Goal: Information Seeking & Learning: Check status

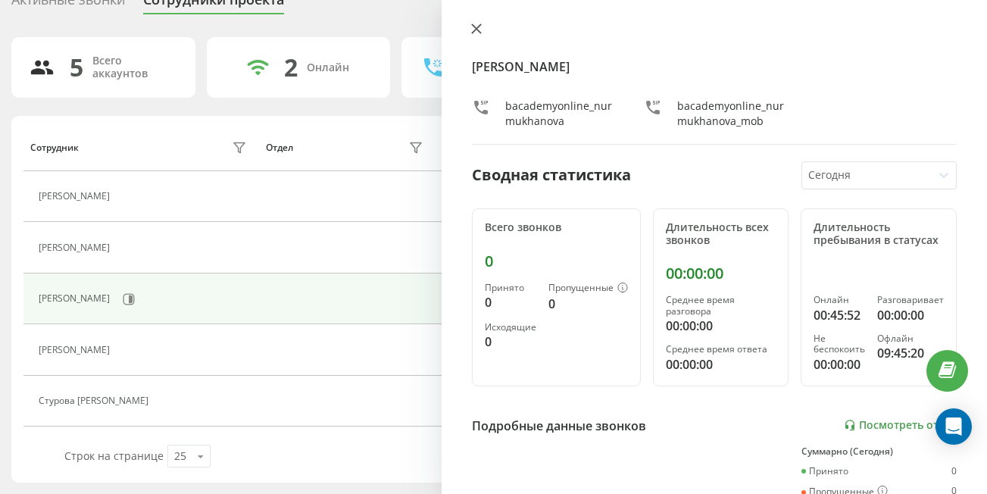
click at [472, 29] on icon at bounding box center [476, 28] width 11 height 11
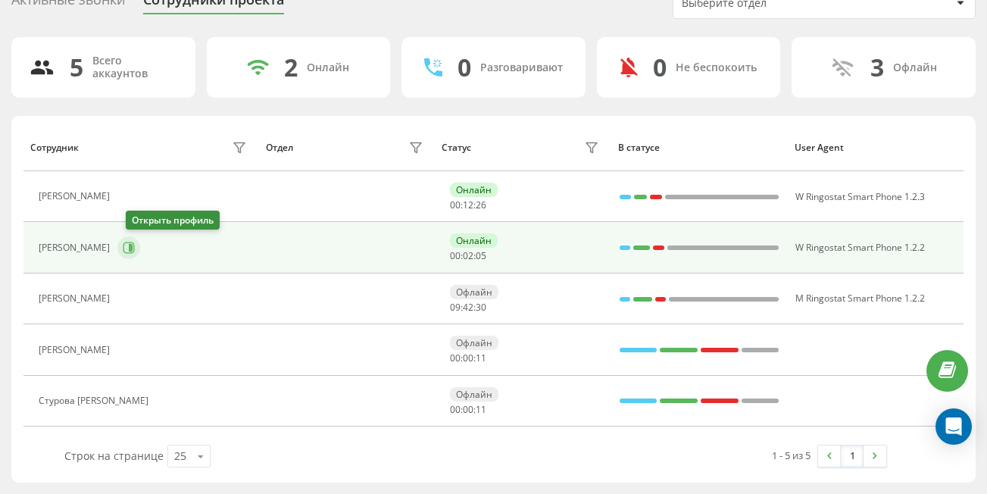
click at [133, 250] on icon at bounding box center [131, 248] width 4 height 8
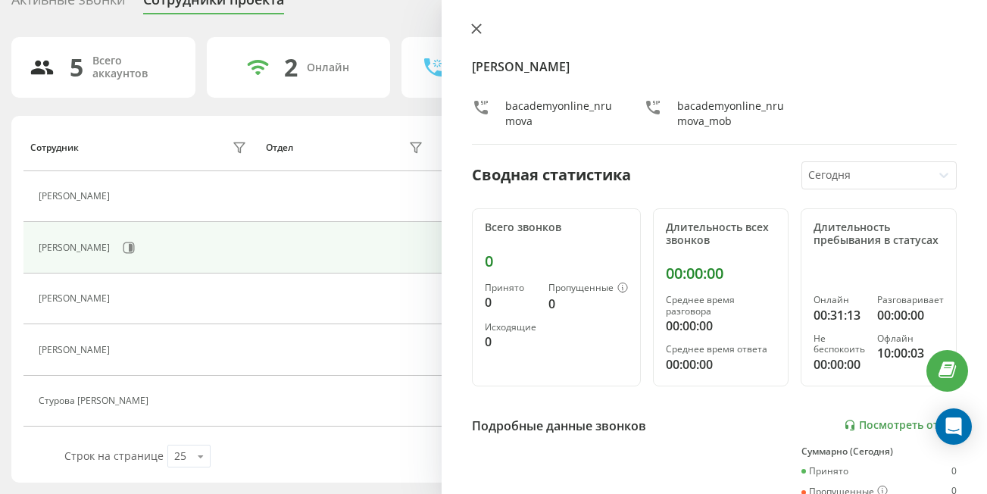
click at [473, 32] on icon at bounding box center [476, 28] width 9 height 9
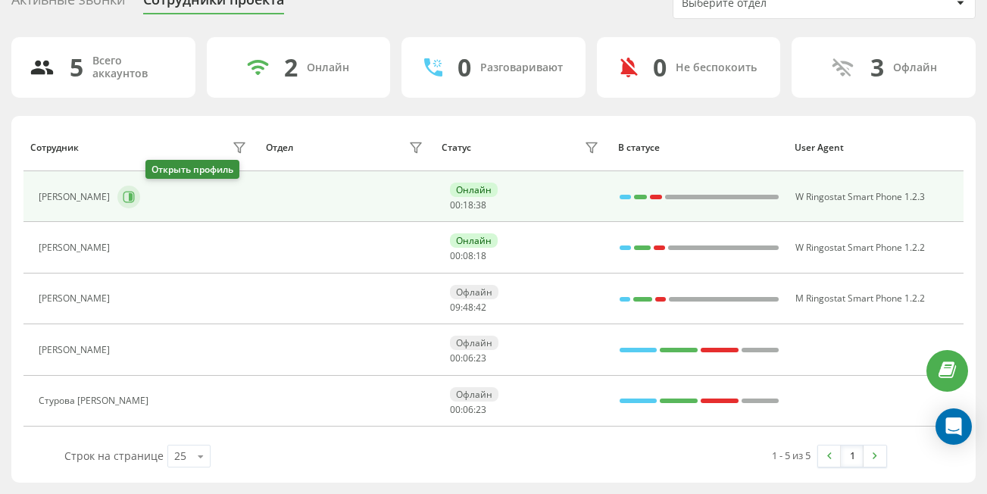
click at [133, 197] on icon at bounding box center [131, 197] width 4 height 8
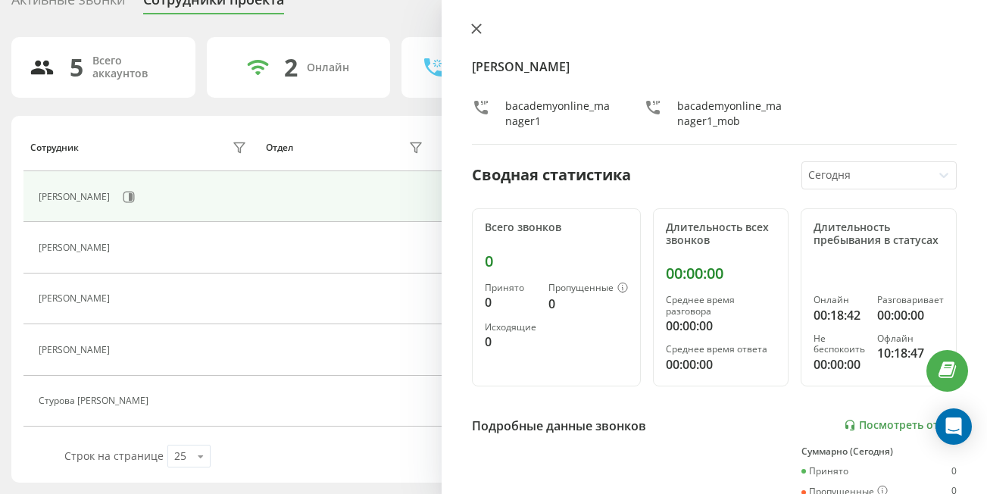
click at [470, 25] on button at bounding box center [476, 30] width 20 height 14
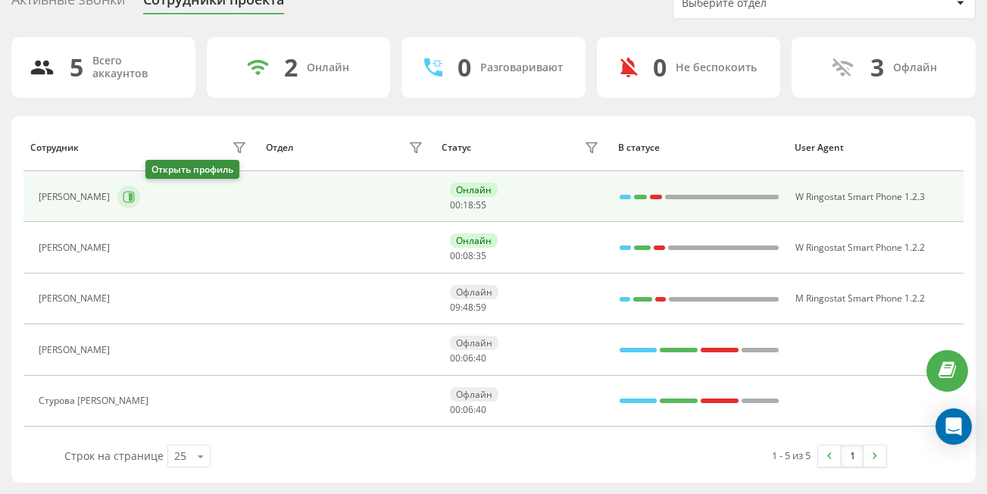
click at [133, 196] on icon at bounding box center [131, 197] width 4 height 8
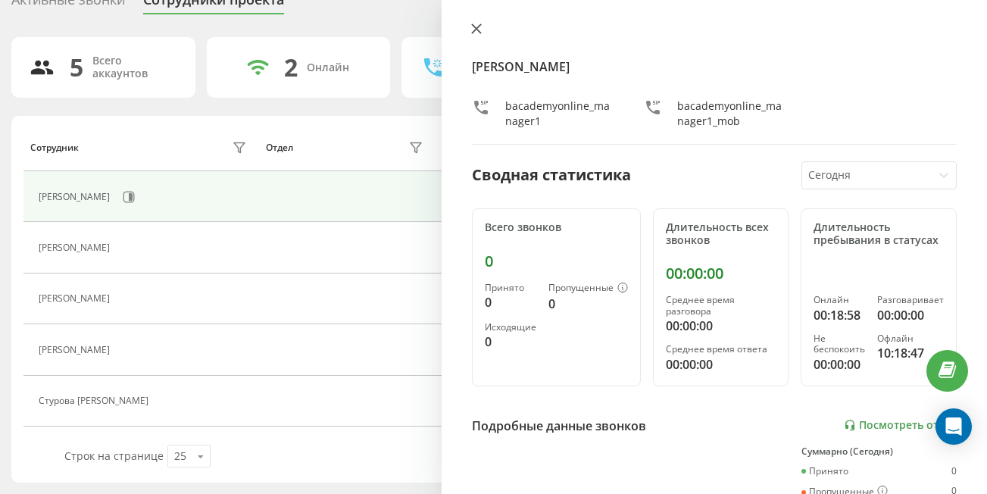
click at [476, 28] on icon at bounding box center [476, 28] width 9 height 9
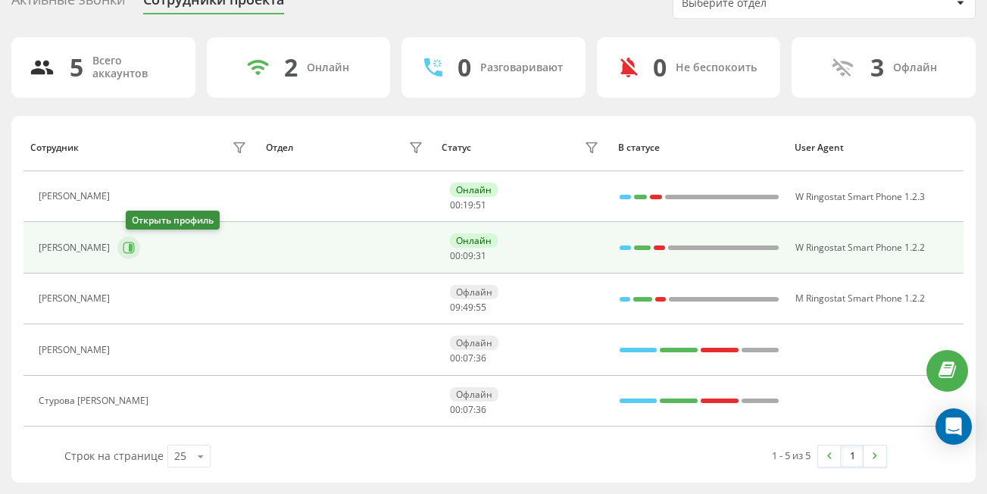
click at [133, 245] on icon at bounding box center [131, 248] width 4 height 8
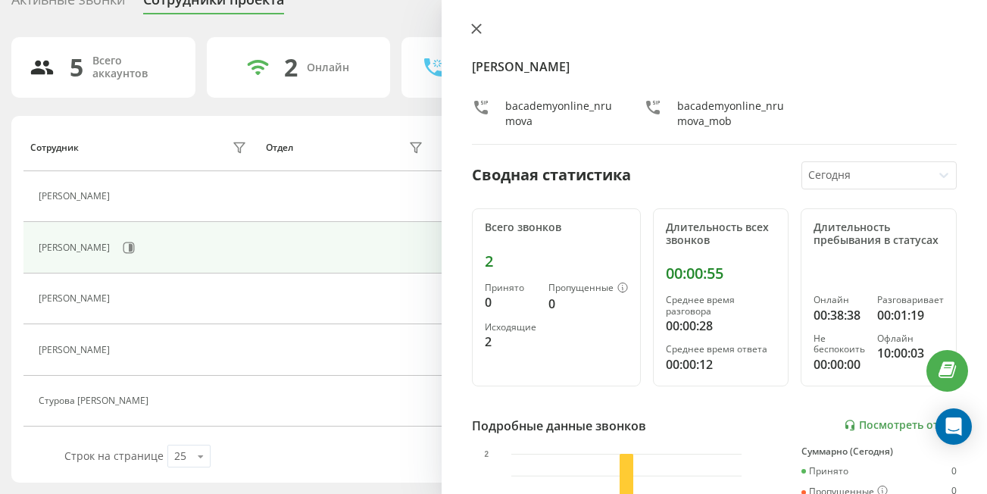
click at [475, 25] on icon at bounding box center [476, 28] width 11 height 11
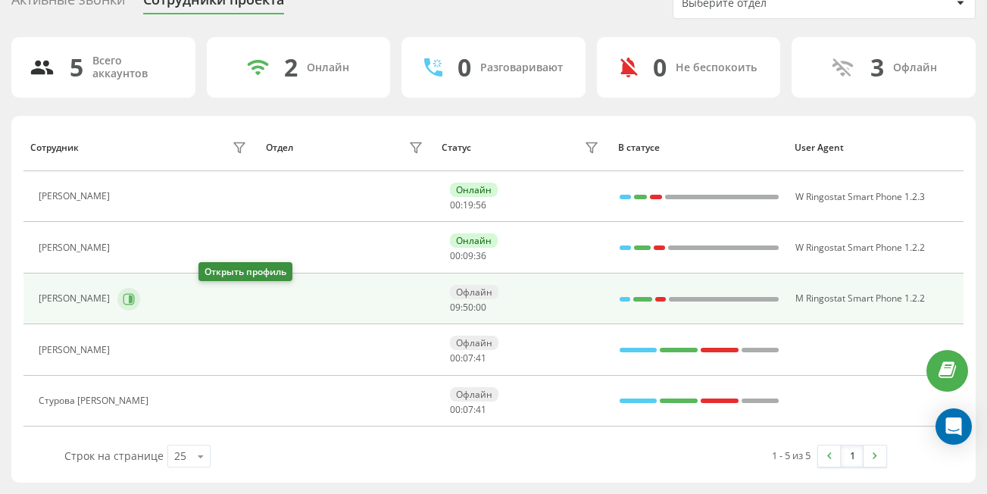
click at [140, 292] on button at bounding box center [128, 299] width 23 height 23
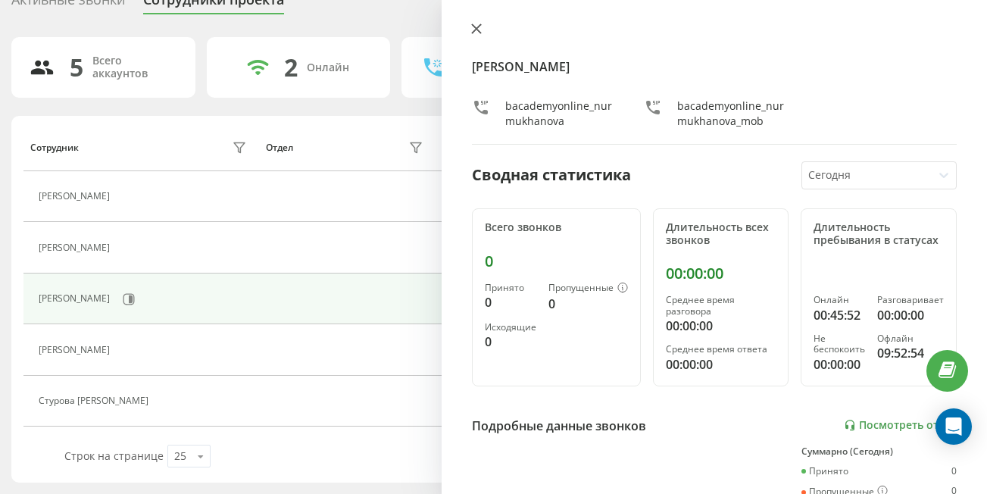
click at [471, 33] on icon at bounding box center [476, 28] width 11 height 11
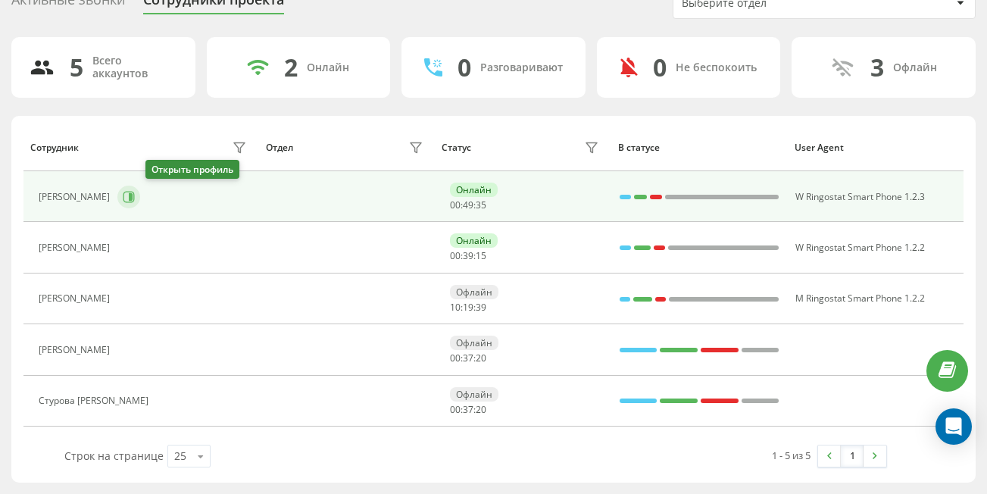
click at [140, 194] on button at bounding box center [128, 197] width 23 height 23
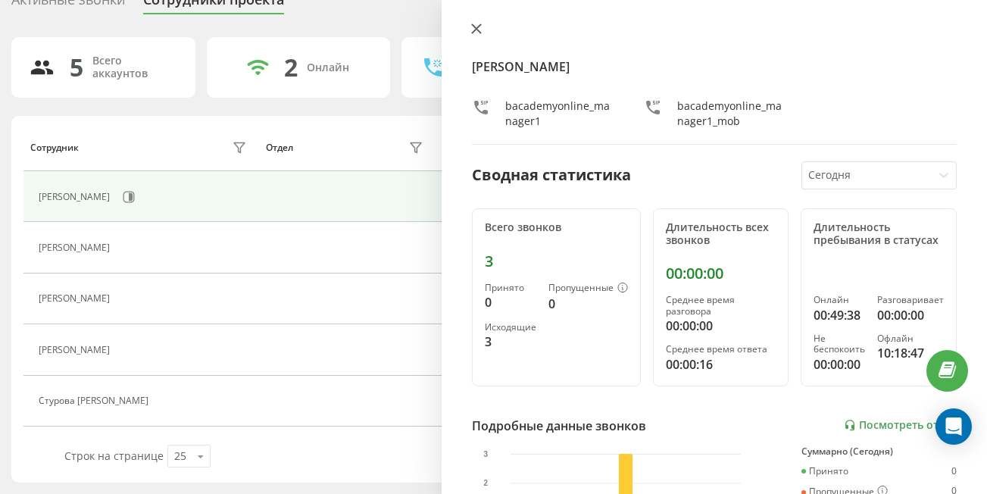
click at [473, 32] on icon at bounding box center [476, 28] width 9 height 9
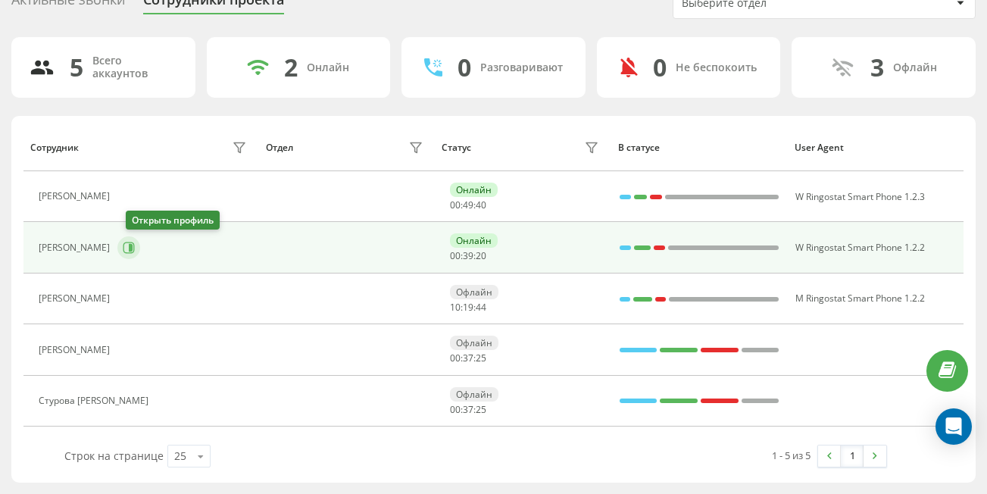
click at [140, 245] on button at bounding box center [128, 247] width 23 height 23
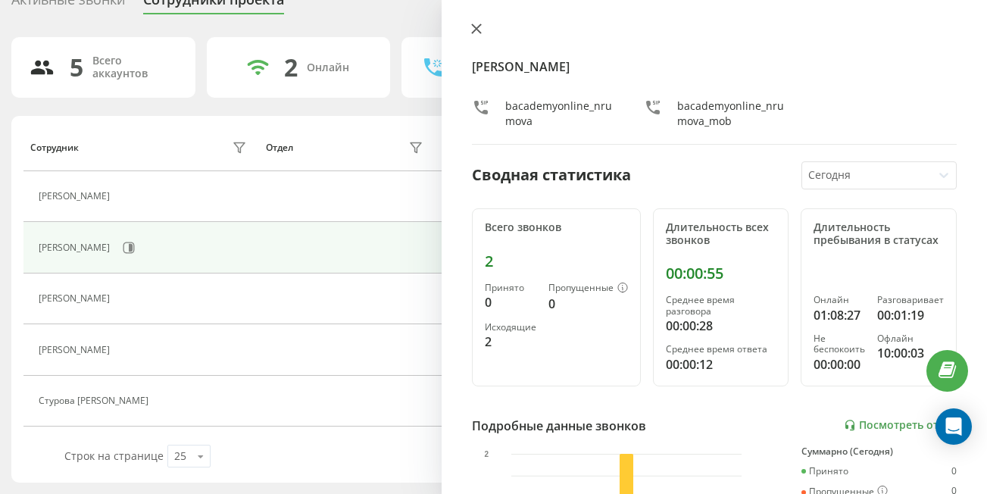
click at [475, 27] on icon at bounding box center [476, 28] width 9 height 9
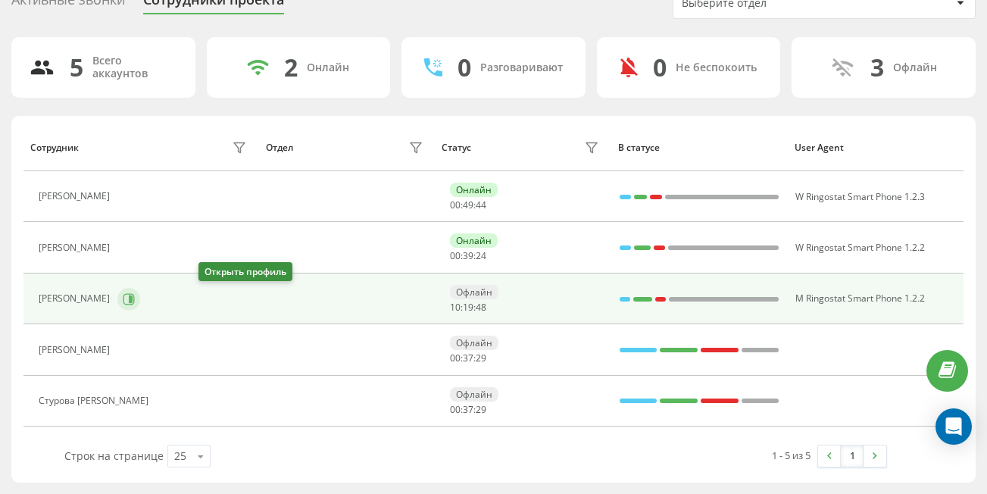
click at [133, 298] on icon at bounding box center [131, 299] width 4 height 8
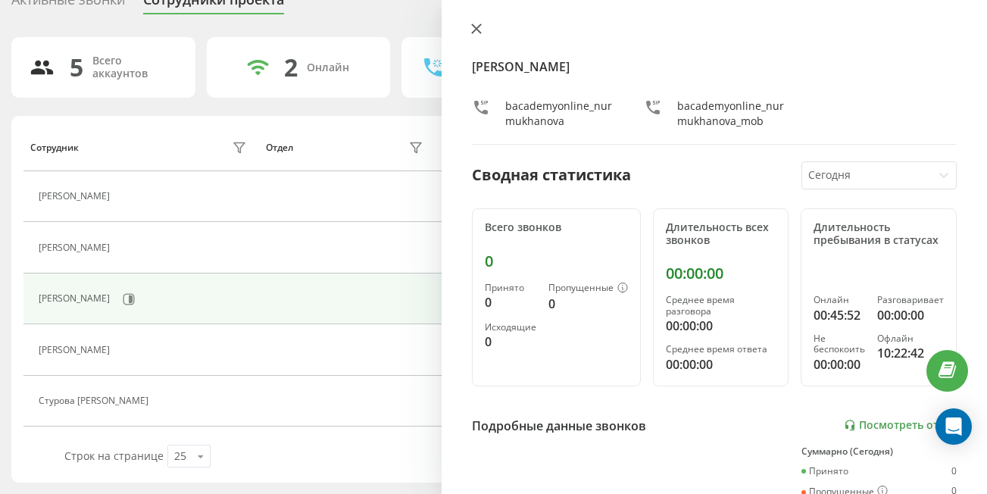
click at [475, 32] on icon at bounding box center [476, 28] width 11 height 11
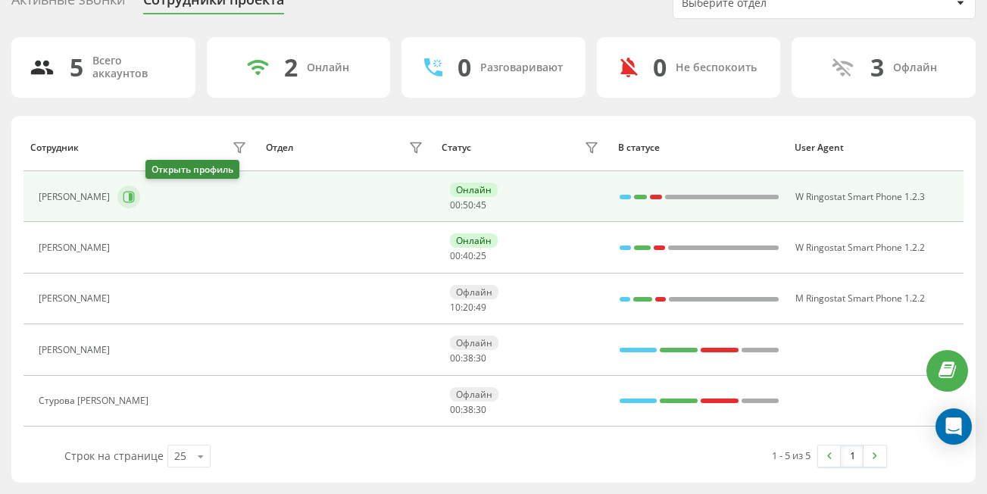
click at [135, 191] on icon at bounding box center [129, 197] width 12 height 12
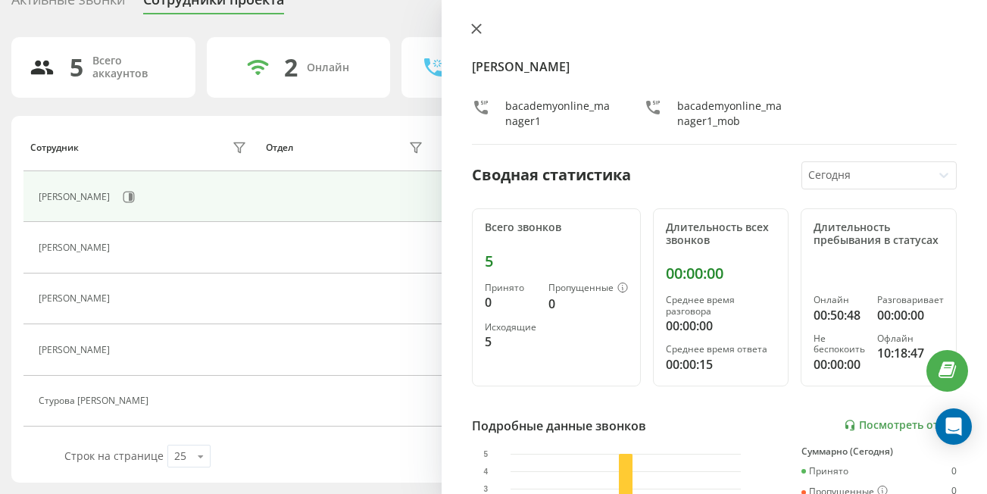
click at [470, 29] on button at bounding box center [476, 30] width 20 height 14
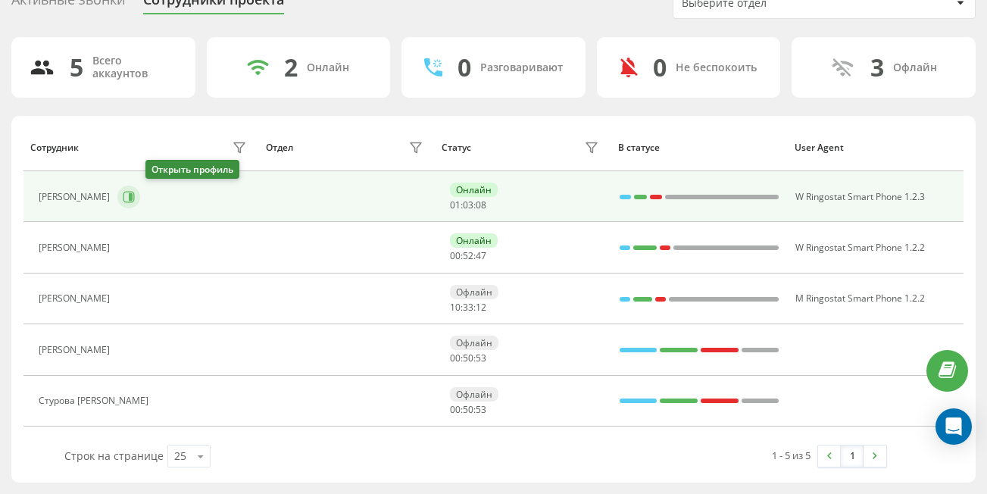
click at [135, 201] on icon at bounding box center [128, 196] width 11 height 11
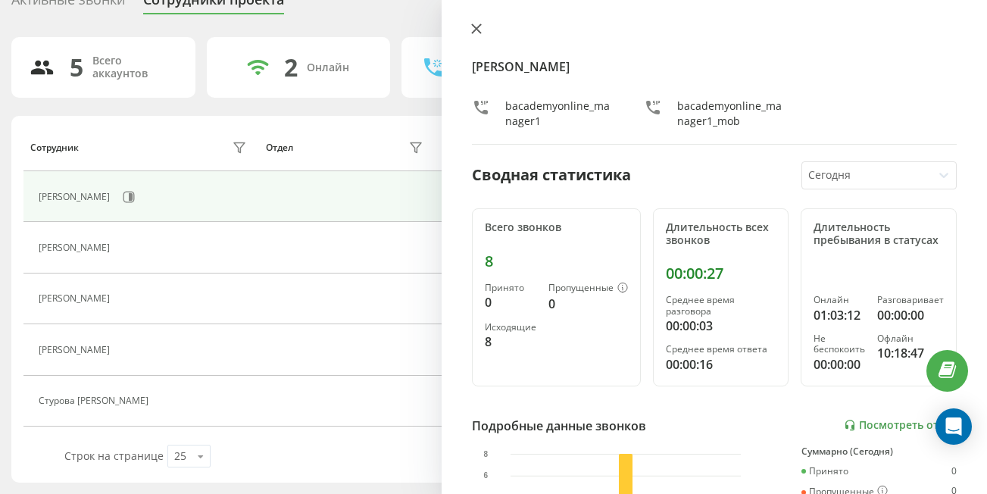
click at [483, 30] on button at bounding box center [476, 30] width 20 height 14
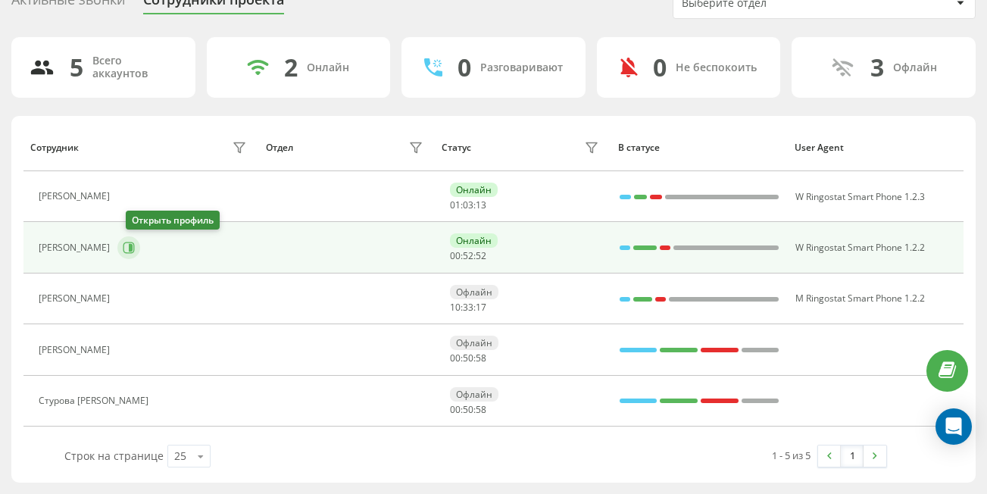
click at [135, 242] on icon at bounding box center [129, 248] width 12 height 12
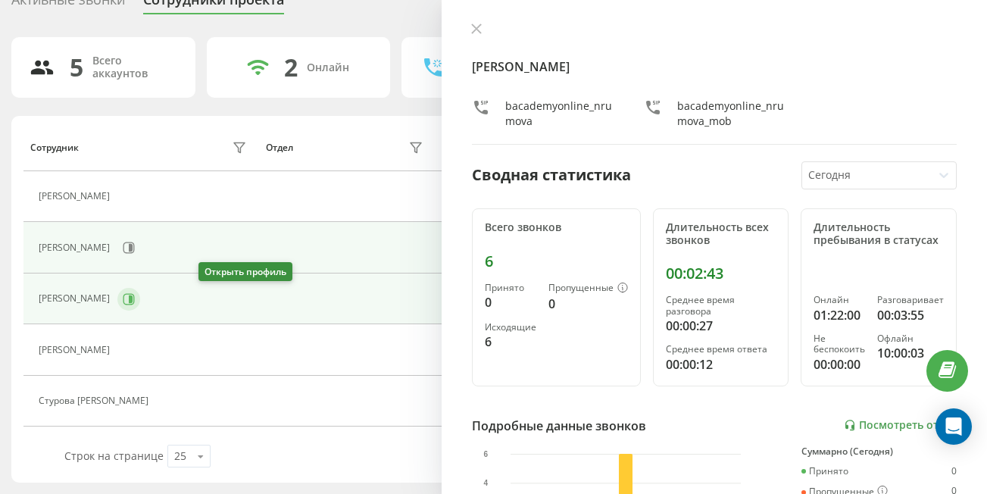
click at [140, 301] on button at bounding box center [128, 299] width 23 height 23
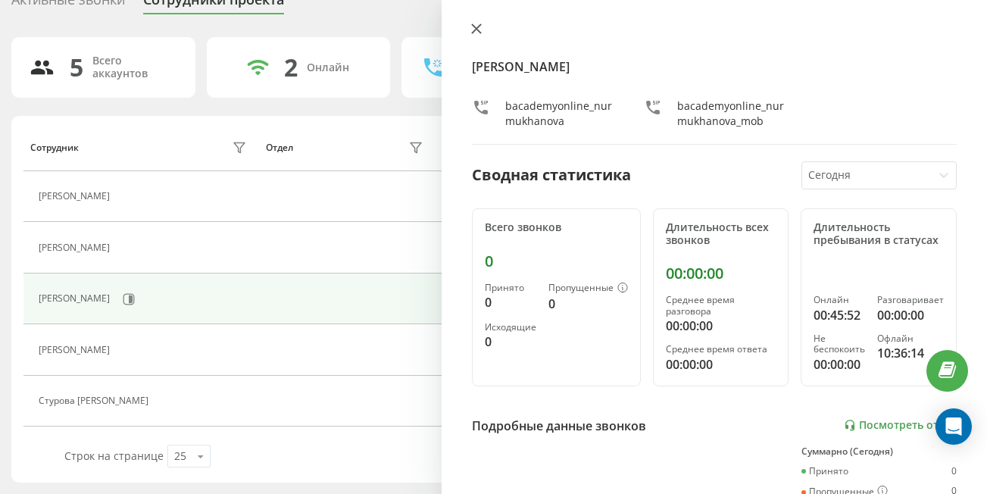
click at [476, 27] on icon at bounding box center [476, 28] width 11 height 11
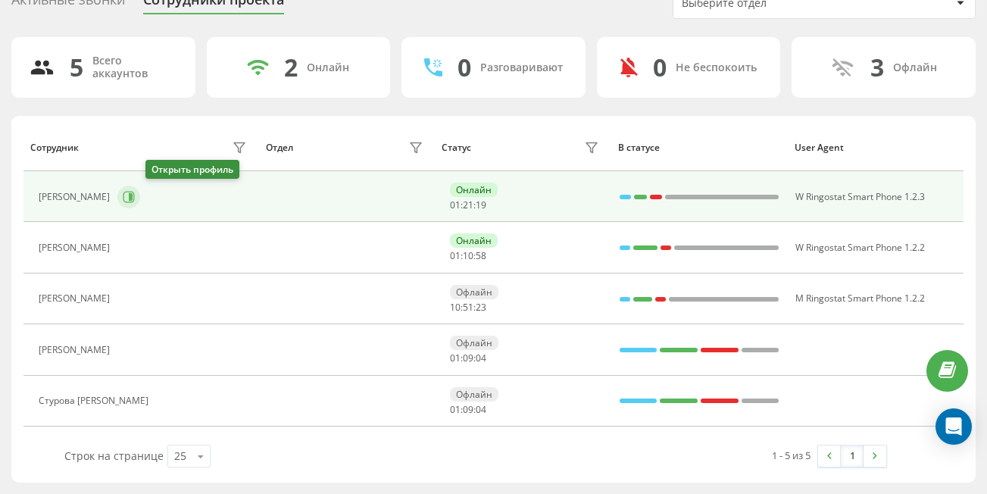
click at [135, 202] on icon at bounding box center [129, 197] width 12 height 12
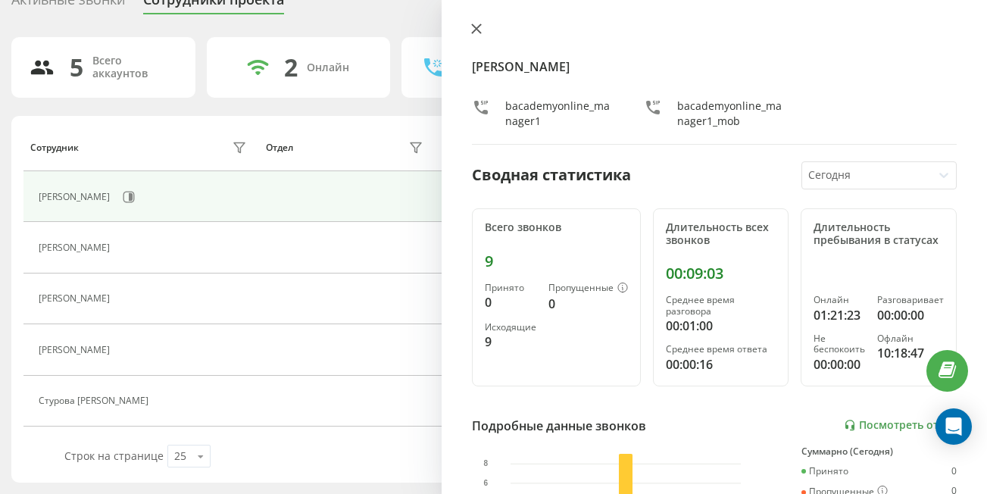
click at [471, 35] on button at bounding box center [476, 30] width 20 height 14
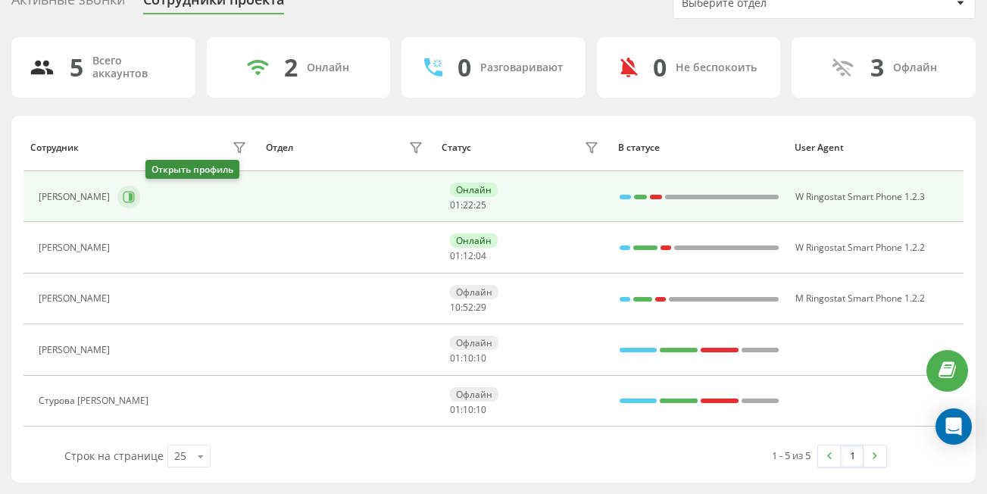
click at [135, 200] on icon at bounding box center [129, 197] width 12 height 12
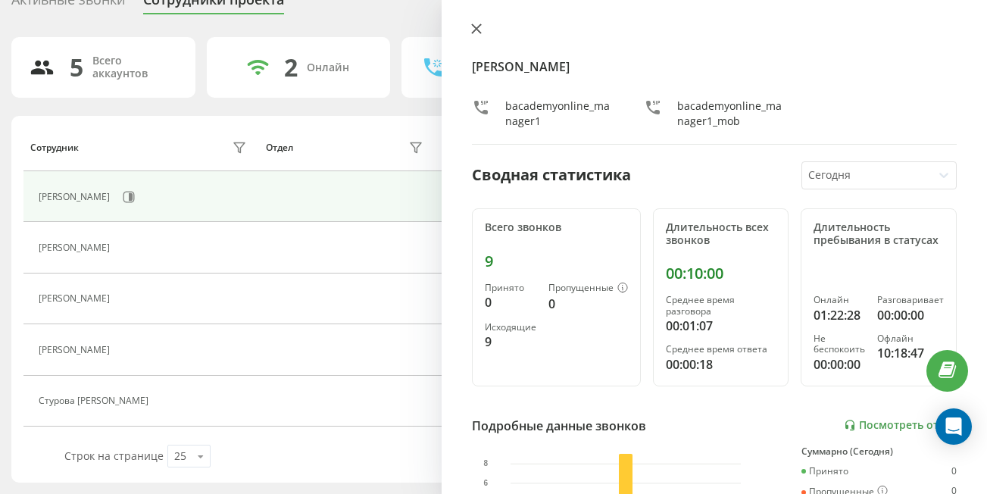
click at [482, 29] on button at bounding box center [476, 30] width 20 height 14
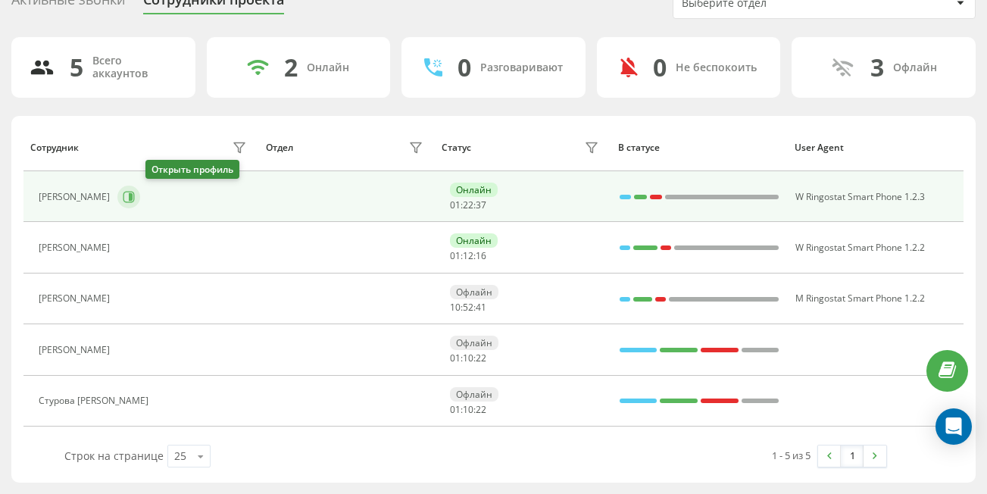
click at [140, 188] on button at bounding box center [128, 197] width 23 height 23
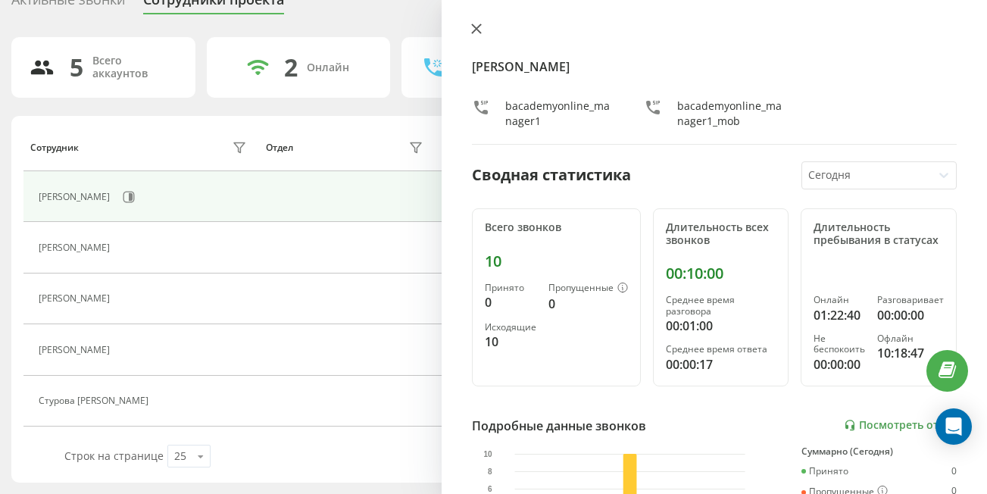
click at [468, 28] on button at bounding box center [476, 30] width 20 height 14
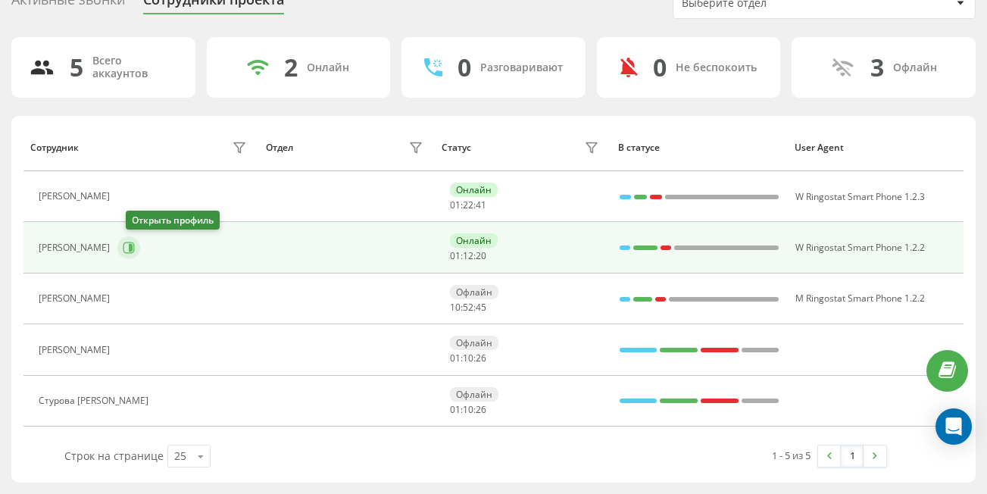
click at [133, 248] on icon at bounding box center [131, 248] width 4 height 8
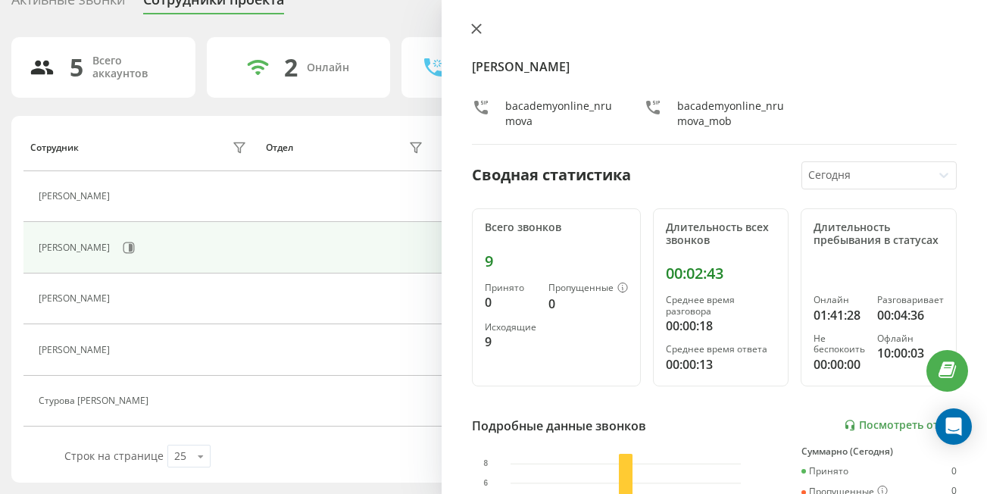
click at [474, 23] on icon at bounding box center [476, 28] width 11 height 11
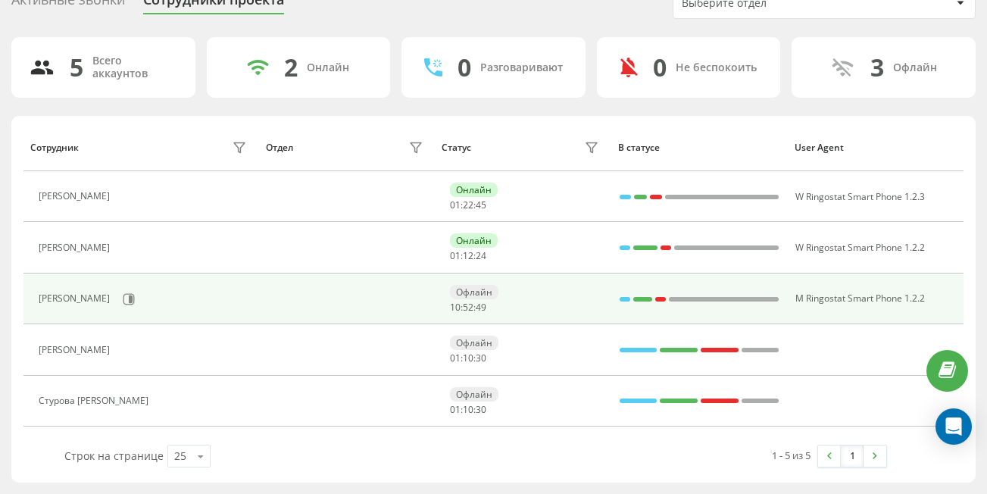
click at [197, 296] on div "[PERSON_NAME]" at bounding box center [144, 299] width 211 height 26
click at [135, 299] on icon at bounding box center [129, 299] width 12 height 12
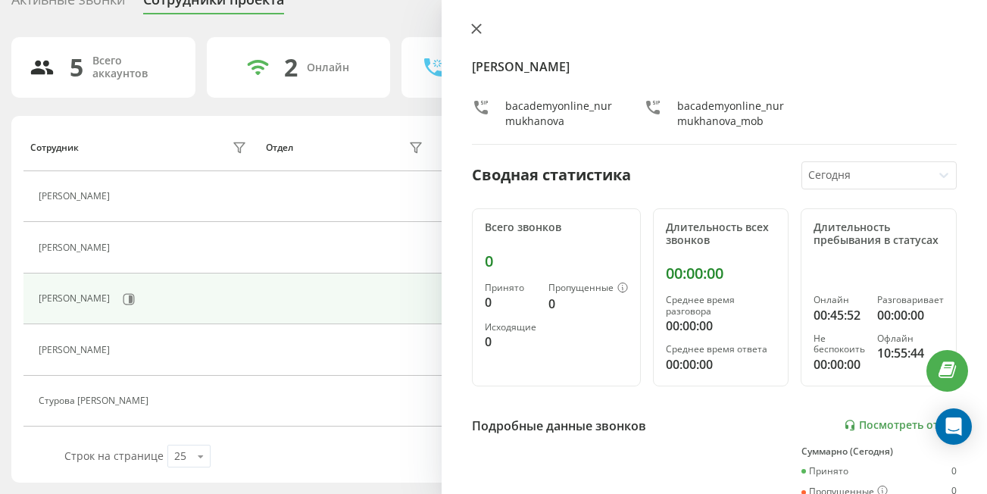
click at [480, 31] on icon at bounding box center [476, 28] width 11 height 11
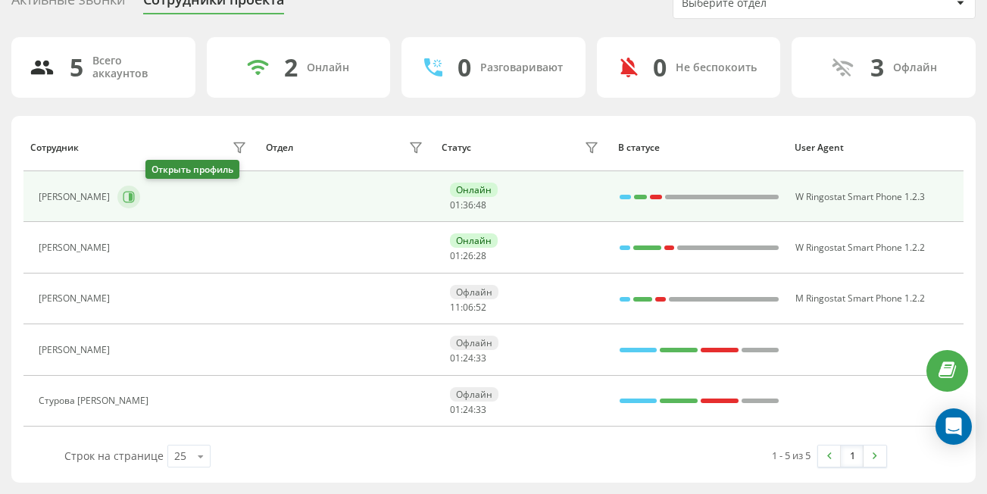
click at [133, 195] on icon at bounding box center [131, 197] width 4 height 8
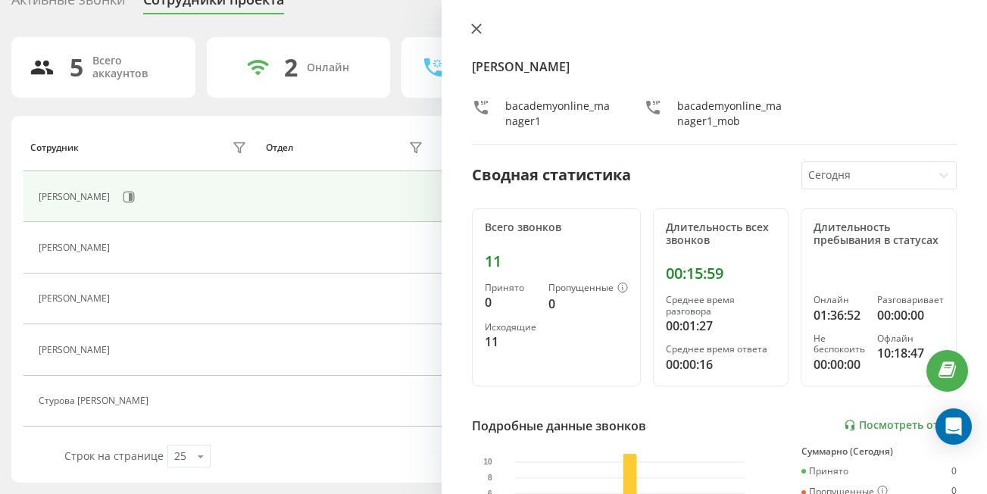
click at [480, 32] on icon at bounding box center [476, 28] width 9 height 9
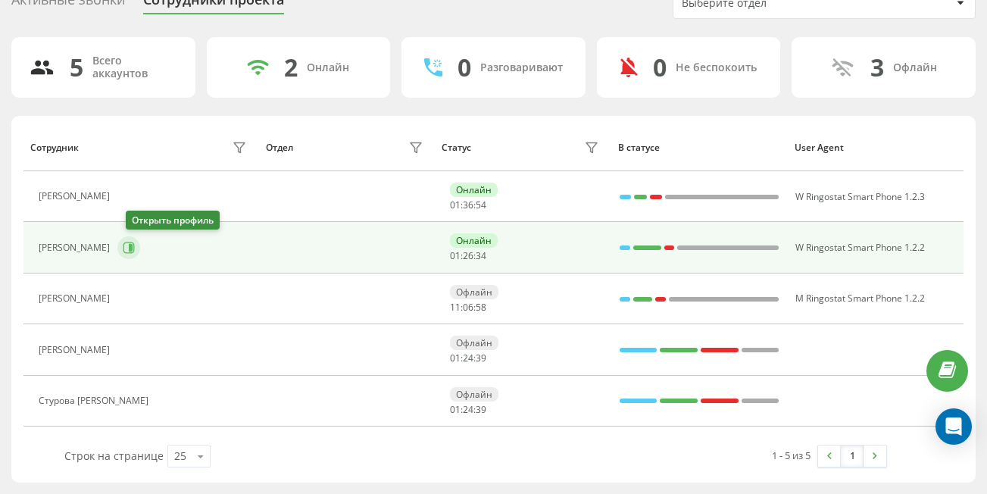
click at [135, 242] on icon at bounding box center [129, 248] width 12 height 12
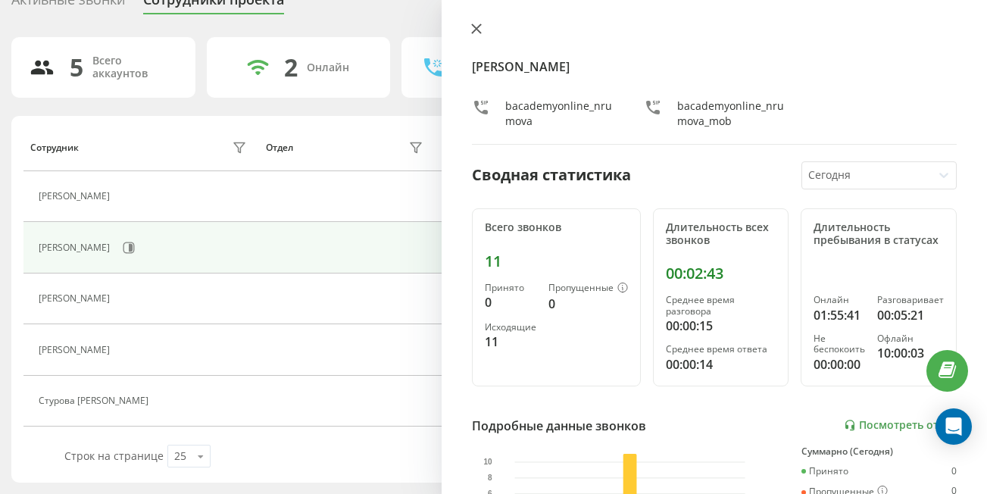
click at [479, 33] on icon at bounding box center [476, 28] width 11 height 11
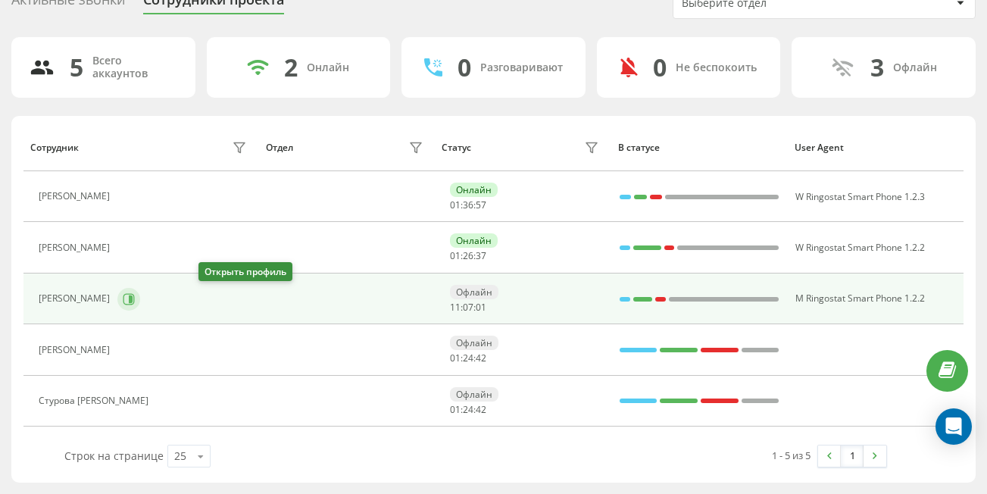
click at [133, 300] on icon at bounding box center [131, 299] width 4 height 8
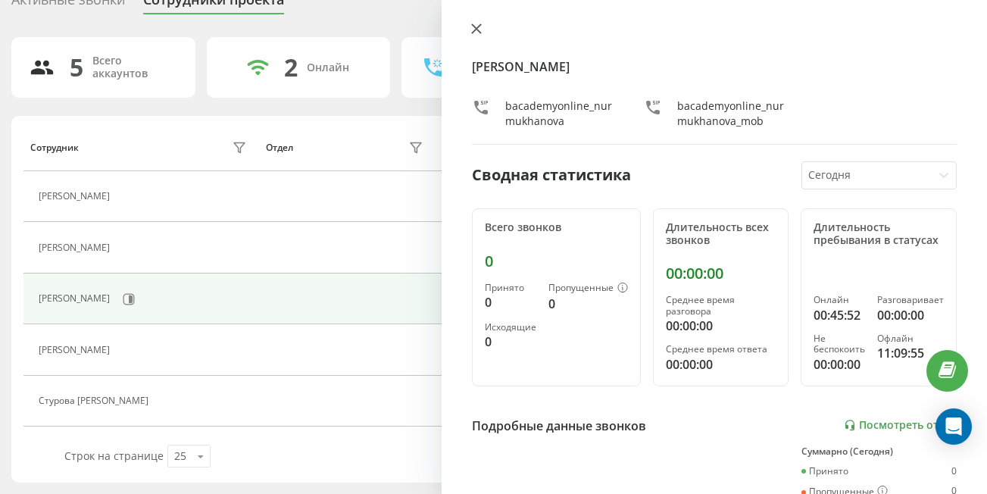
click at [473, 31] on icon at bounding box center [476, 28] width 9 height 9
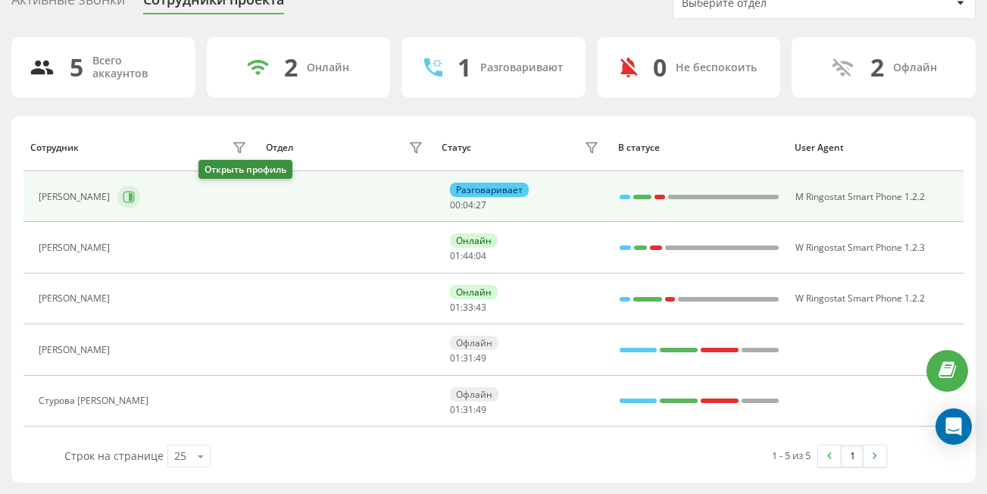
click at [135, 195] on icon at bounding box center [129, 197] width 12 height 12
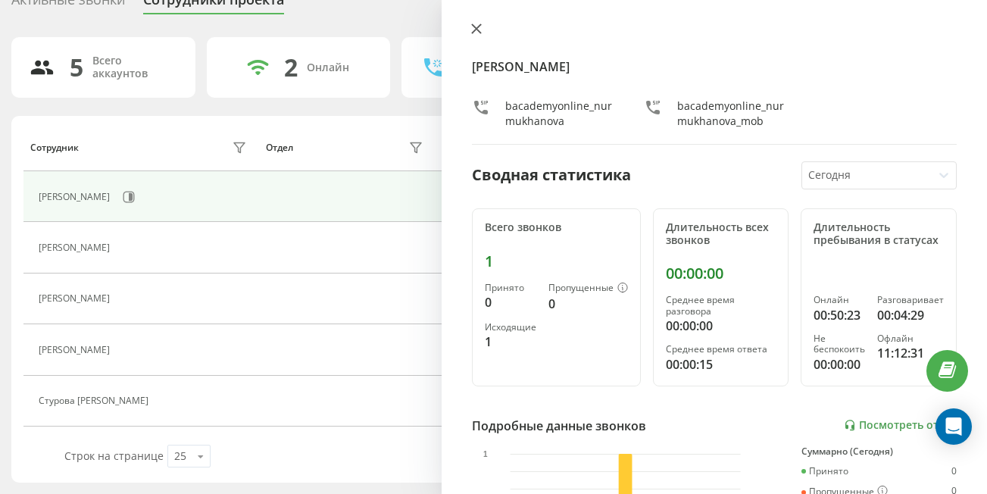
click at [473, 30] on icon at bounding box center [476, 28] width 11 height 11
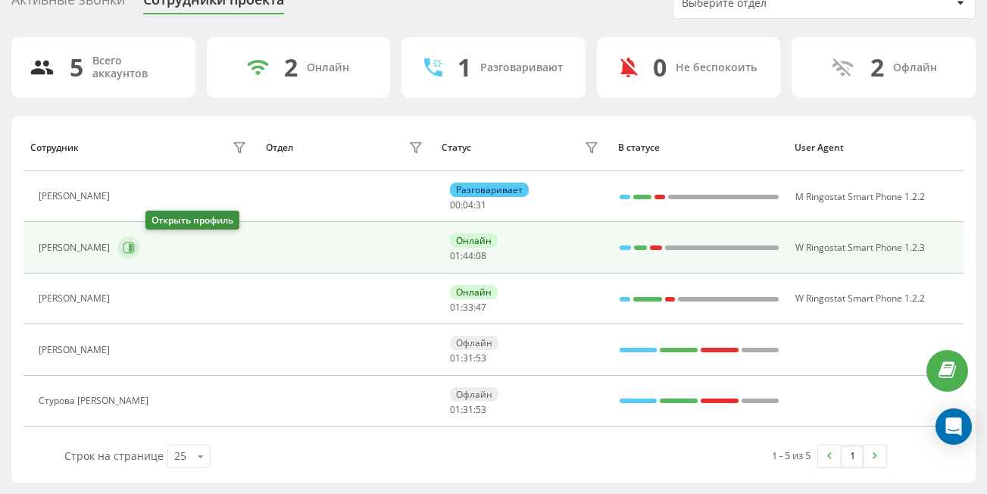
click at [135, 246] on icon at bounding box center [129, 248] width 12 height 12
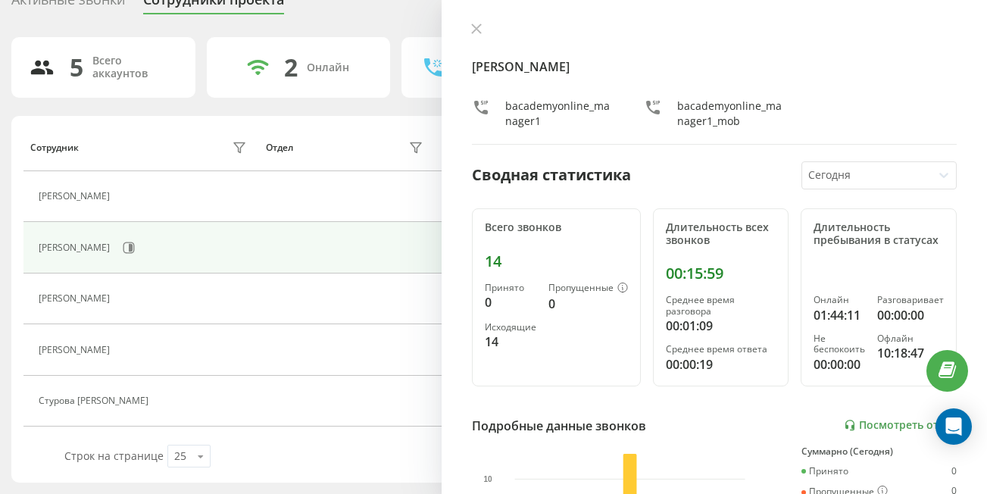
click at [465, 27] on div "[PERSON_NAME] bacademyonline_manager1 bacademyonline_manager1_mob Сводная стати…" at bounding box center [714, 247] width 545 height 494
click at [480, 32] on icon at bounding box center [476, 28] width 9 height 9
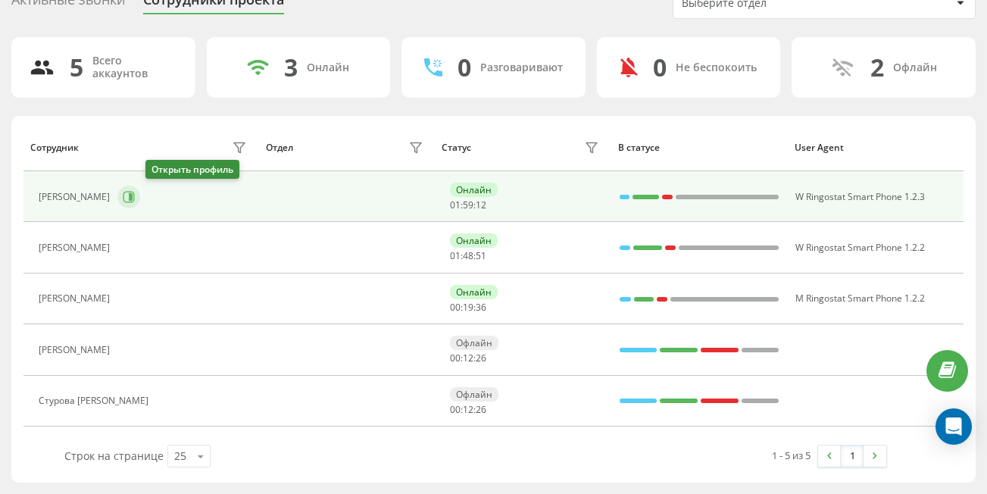
click at [140, 195] on button at bounding box center [128, 197] width 23 height 23
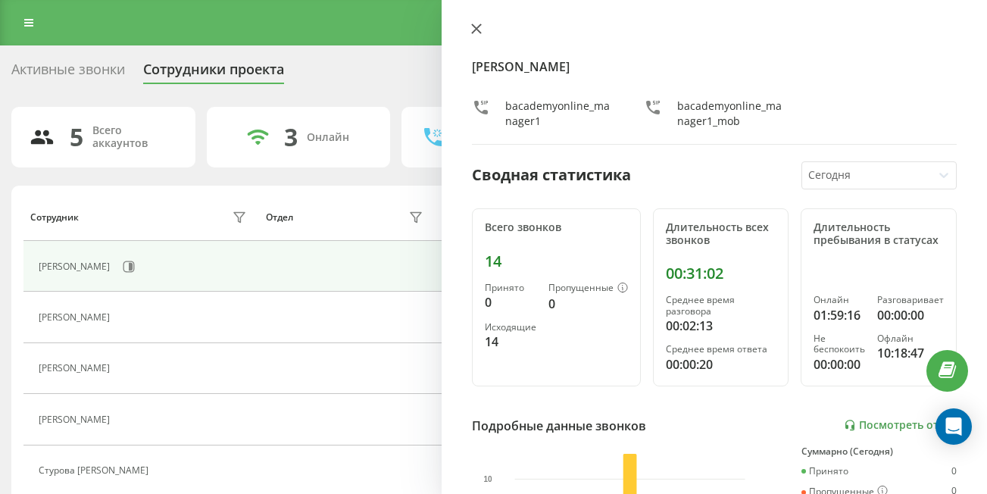
click at [477, 29] on icon at bounding box center [476, 28] width 9 height 9
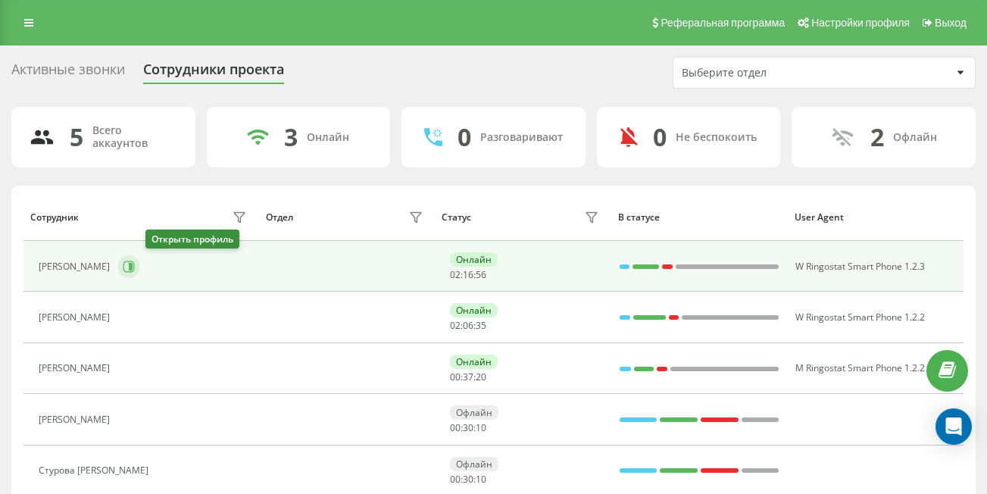
click at [135, 268] on icon at bounding box center [129, 267] width 12 height 12
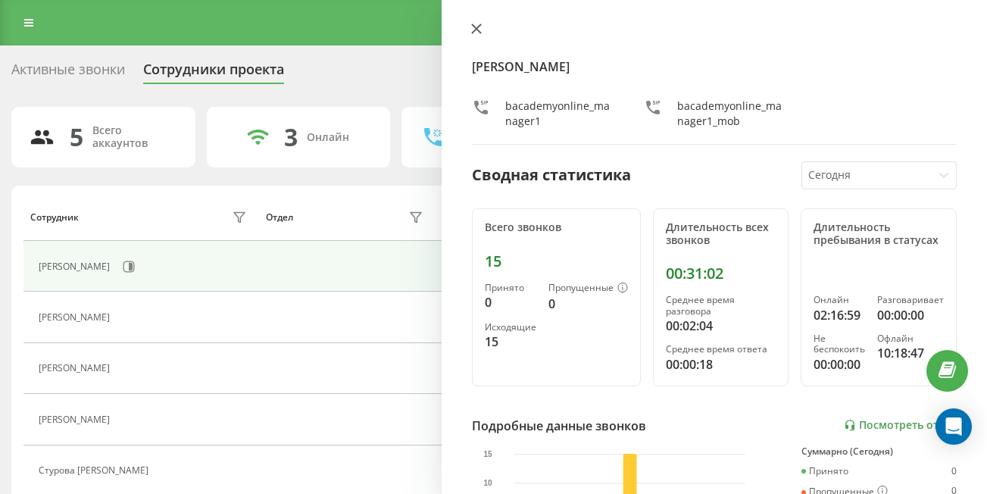
click at [475, 28] on icon at bounding box center [476, 28] width 9 height 9
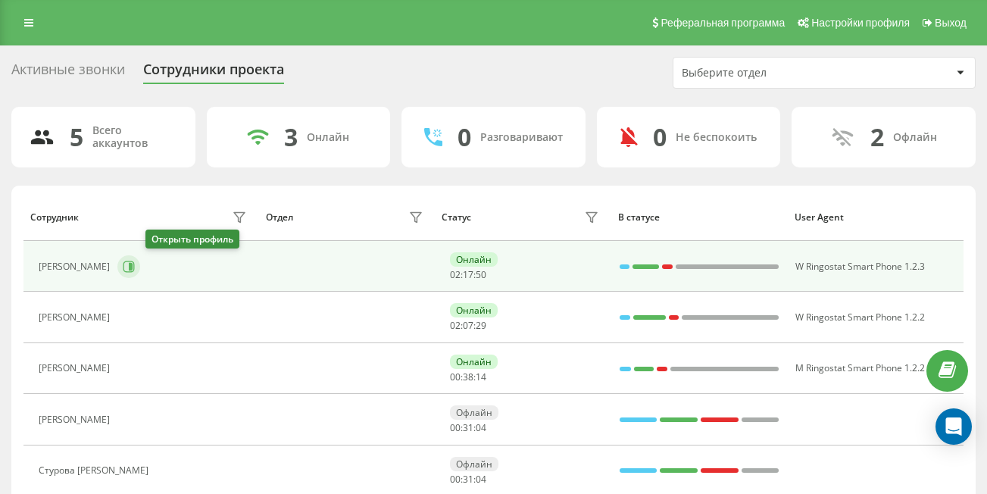
click at [133, 265] on icon at bounding box center [131, 267] width 4 height 8
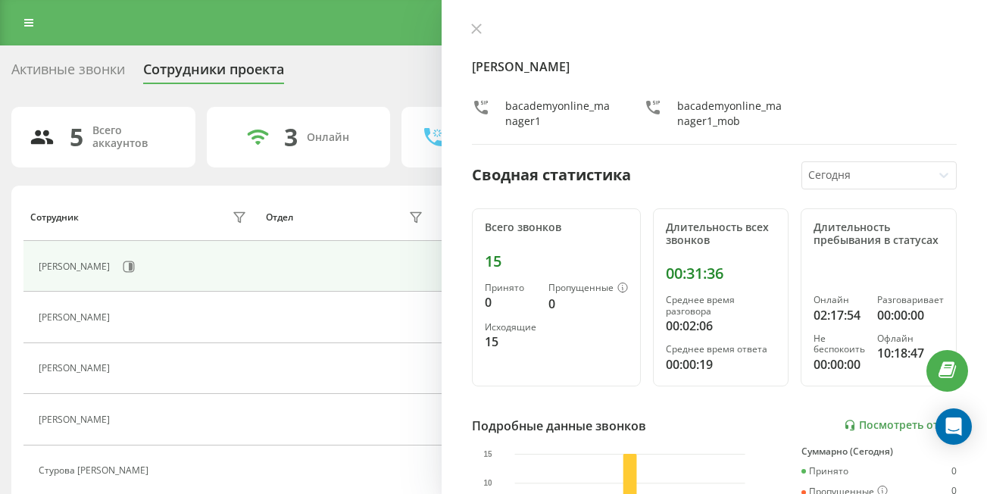
click at [476, 38] on div "[PERSON_NAME] bacademyonline_manager1 bacademyonline_manager1_mob" at bounding box center [714, 84] width 485 height 122
click at [475, 30] on icon at bounding box center [476, 28] width 9 height 9
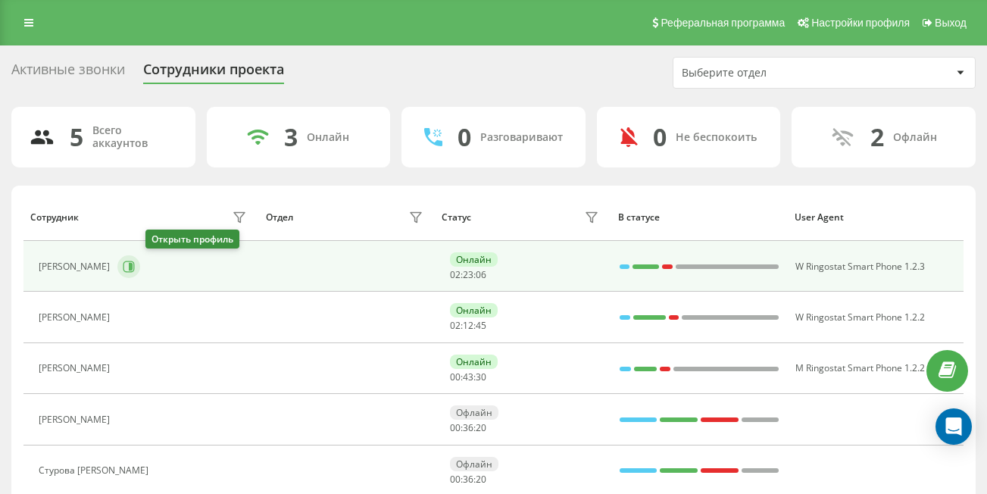
click at [135, 265] on icon at bounding box center [129, 267] width 12 height 12
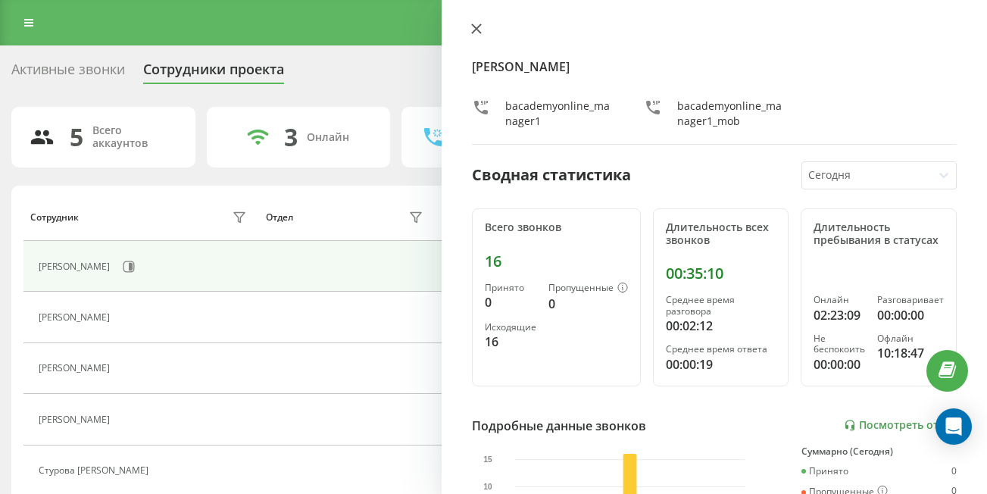
click at [475, 31] on icon at bounding box center [476, 28] width 9 height 9
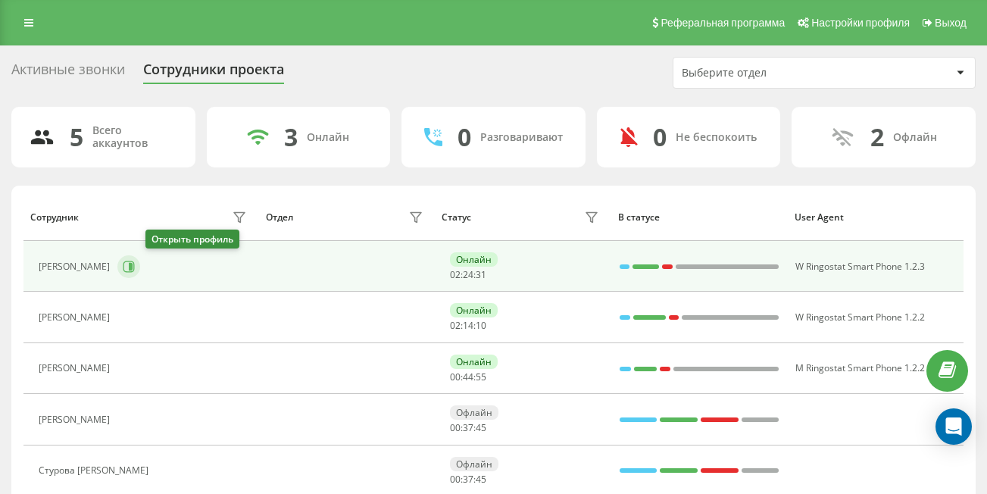
click at [135, 261] on icon at bounding box center [129, 267] width 12 height 12
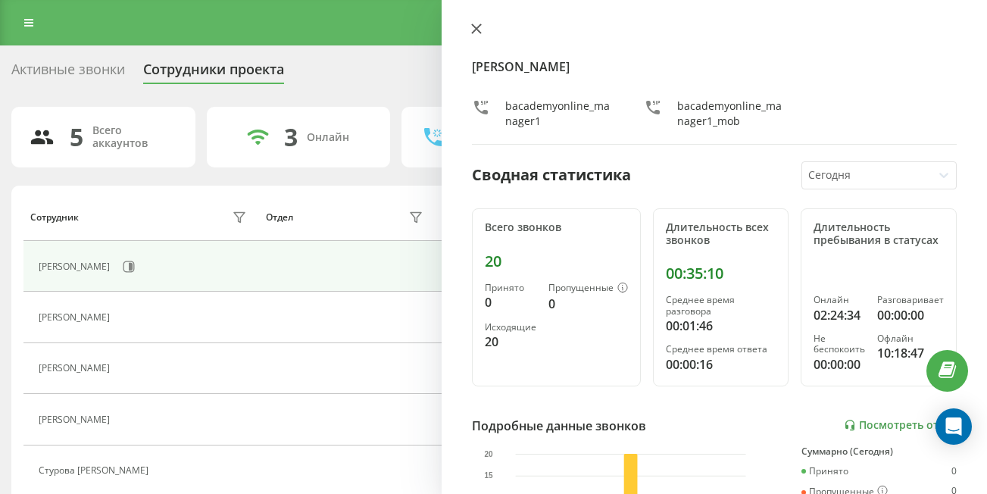
click at [473, 28] on icon at bounding box center [476, 28] width 11 height 11
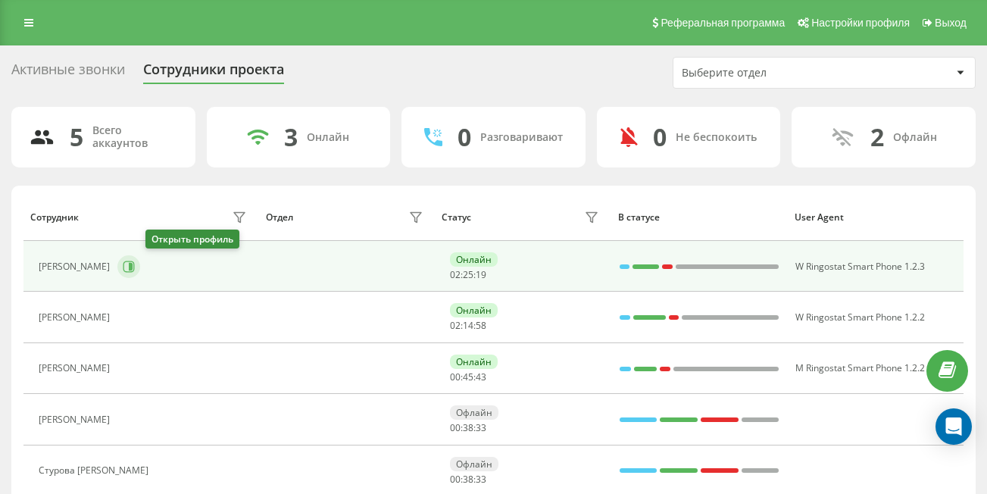
click at [133, 266] on icon at bounding box center [131, 267] width 4 height 8
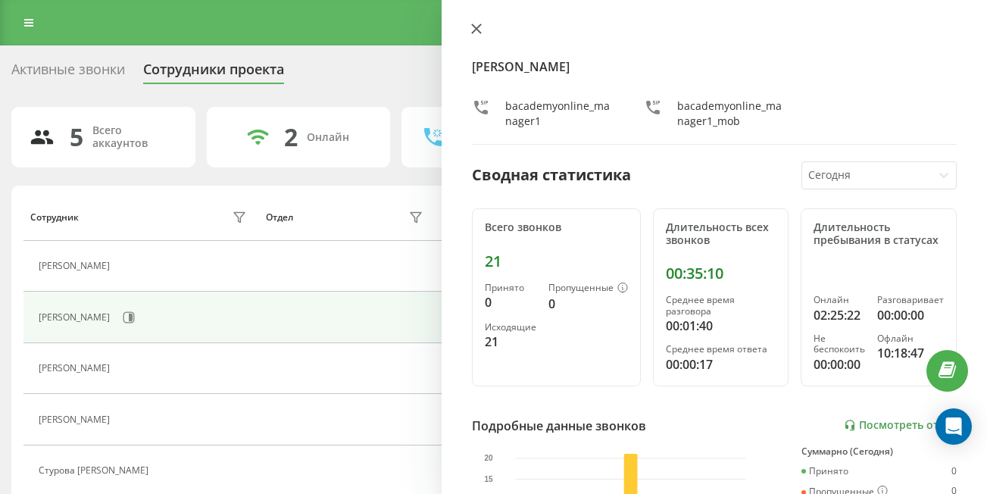
click at [473, 27] on icon at bounding box center [476, 28] width 11 height 11
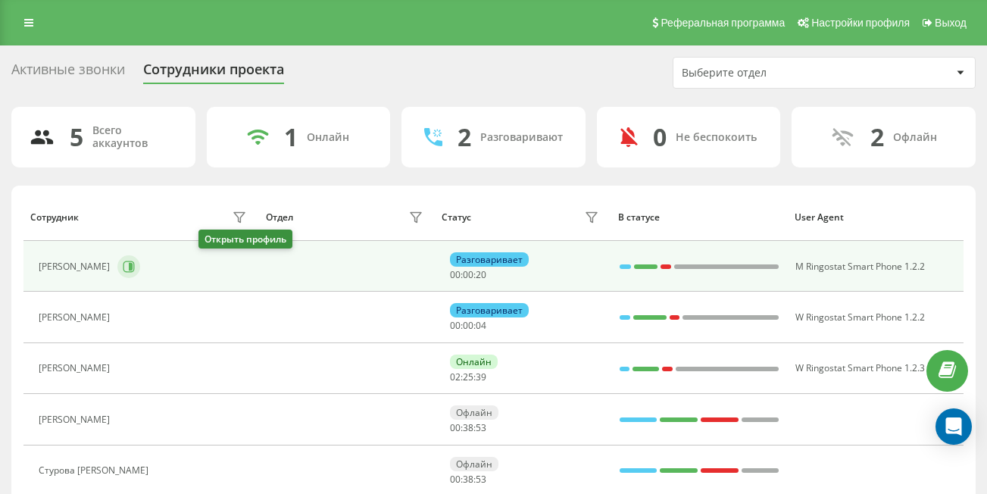
click at [135, 261] on icon at bounding box center [129, 267] width 12 height 12
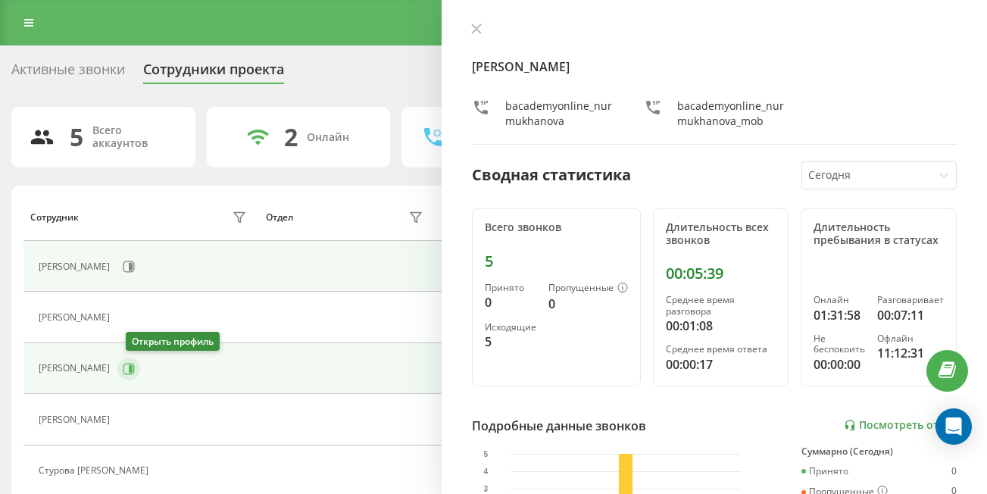
click at [140, 361] on button at bounding box center [128, 368] width 23 height 23
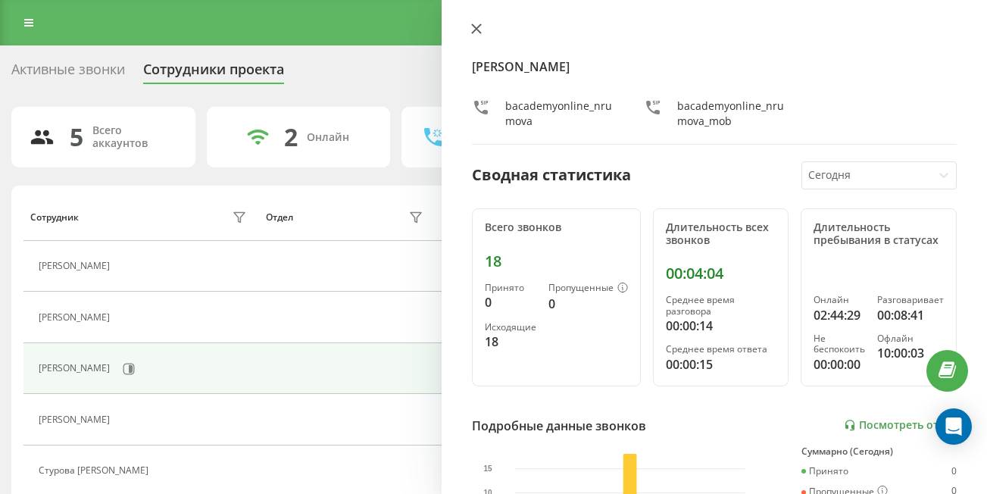
click at [477, 30] on icon at bounding box center [476, 28] width 9 height 9
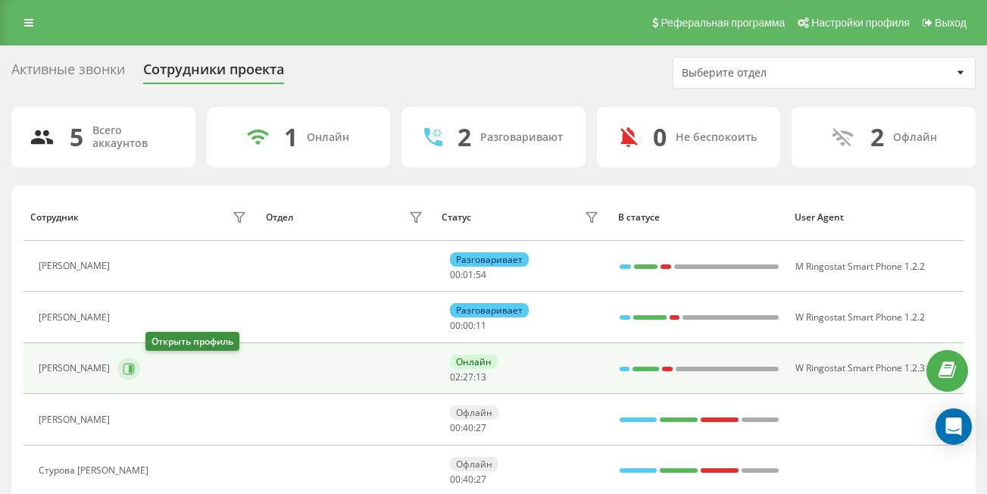
click at [135, 367] on icon at bounding box center [129, 369] width 12 height 12
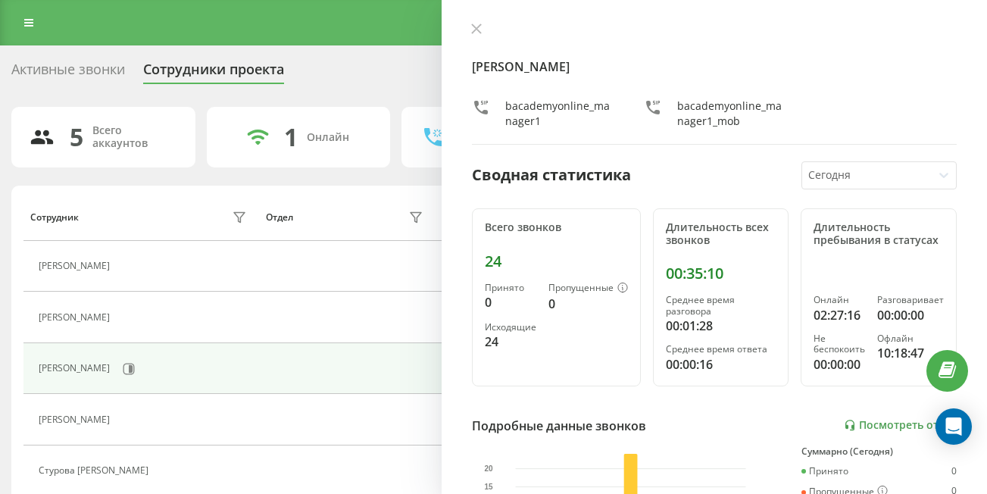
click at [473, 21] on div "[PERSON_NAME] bacademyonline_manager1 bacademyonline_manager1_mob Сводная стати…" at bounding box center [714, 247] width 545 height 494
click at [476, 33] on icon at bounding box center [476, 28] width 11 height 11
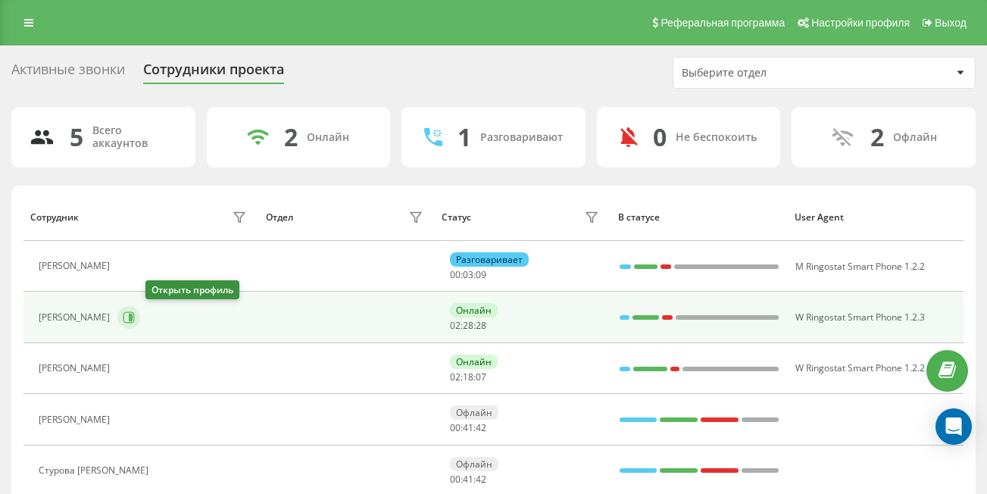
click at [135, 315] on icon at bounding box center [129, 317] width 12 height 12
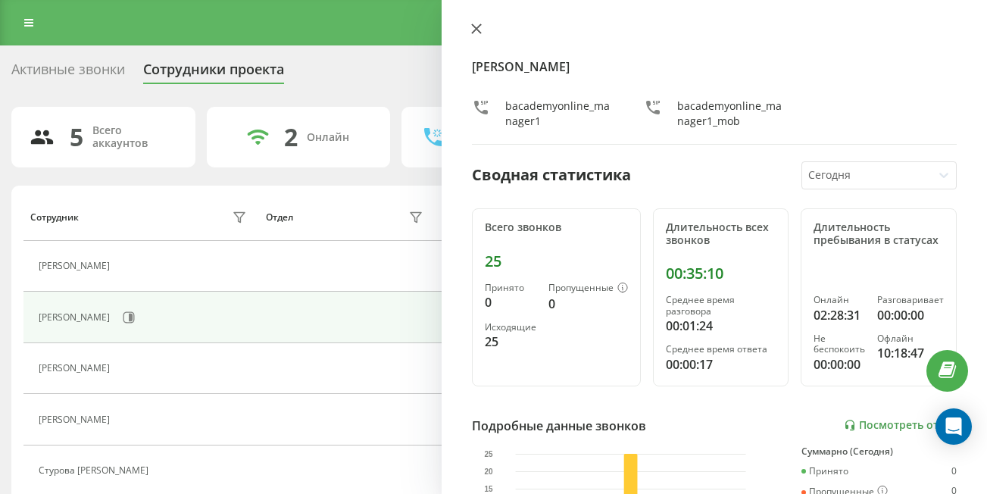
click at [474, 33] on icon at bounding box center [476, 28] width 11 height 11
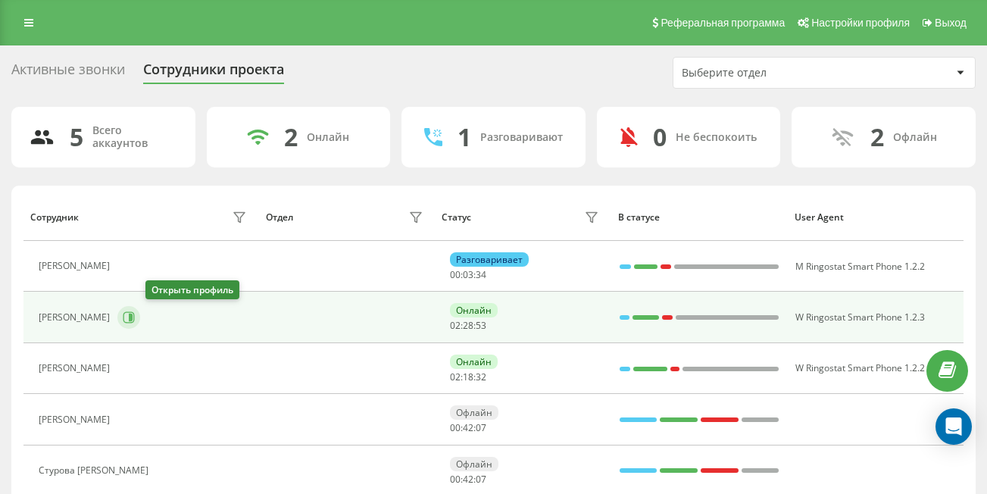
click at [135, 314] on icon at bounding box center [129, 317] width 12 height 12
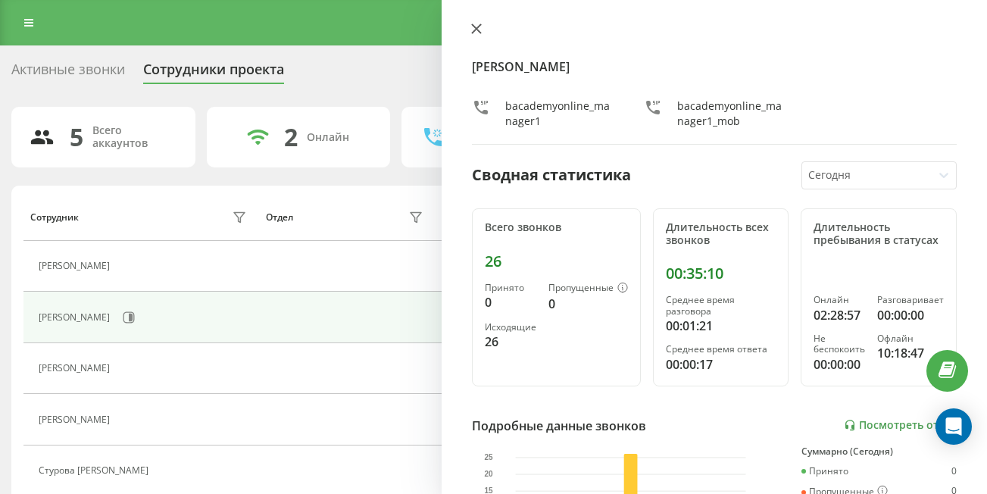
click at [476, 28] on icon at bounding box center [476, 28] width 9 height 9
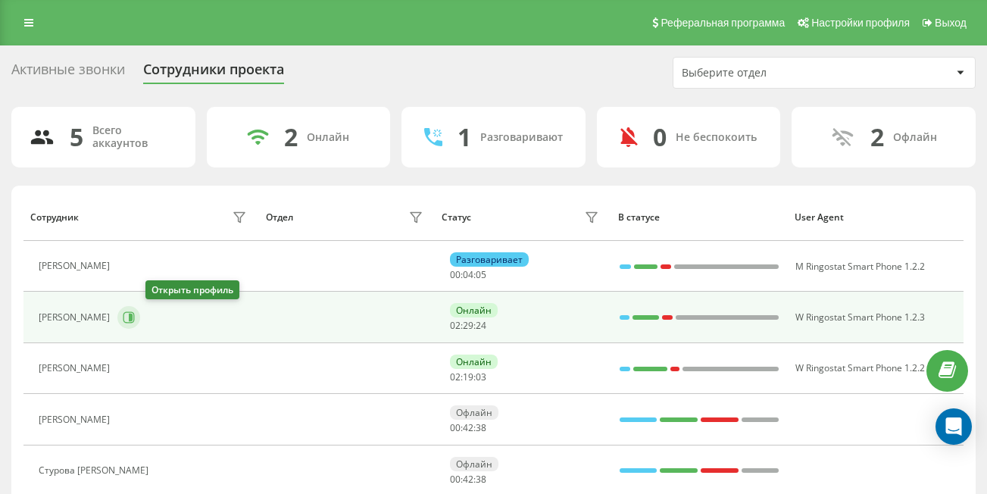
click at [135, 315] on icon at bounding box center [129, 317] width 12 height 12
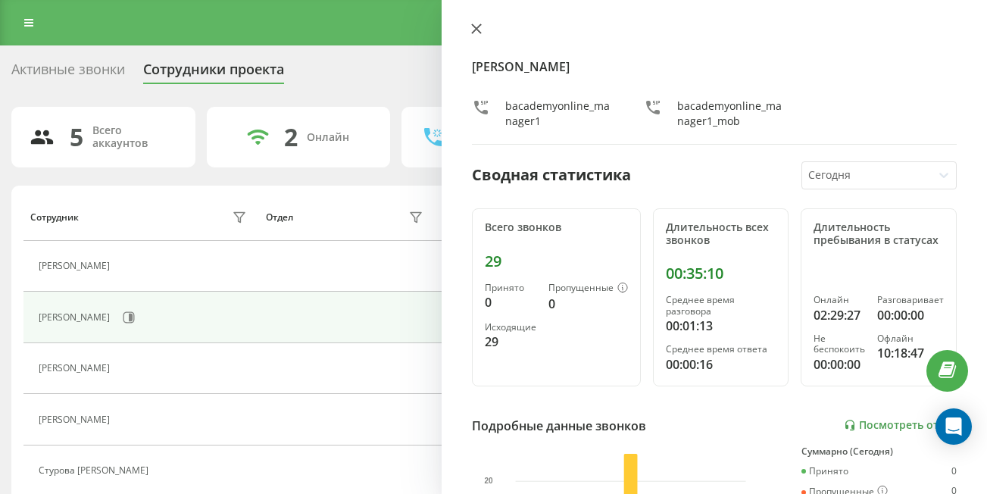
click at [476, 30] on icon at bounding box center [476, 28] width 9 height 9
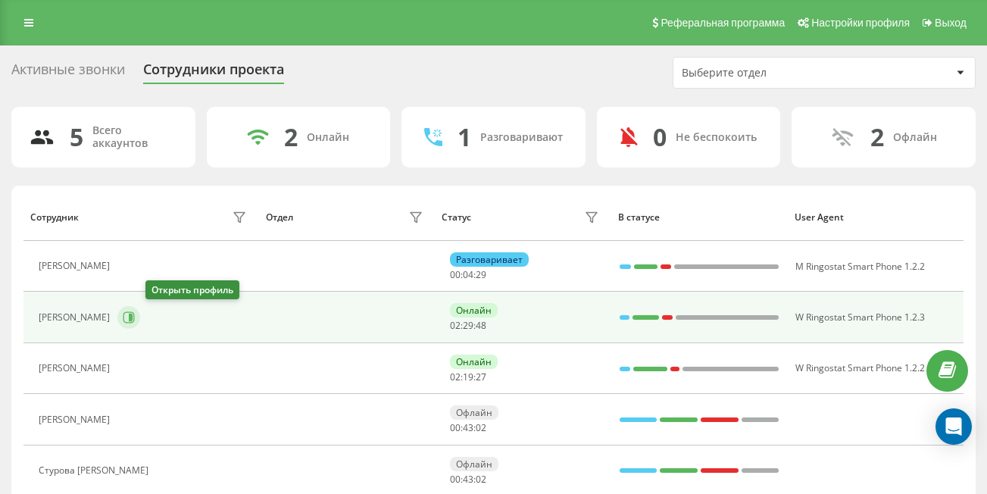
click at [135, 316] on icon at bounding box center [129, 317] width 12 height 12
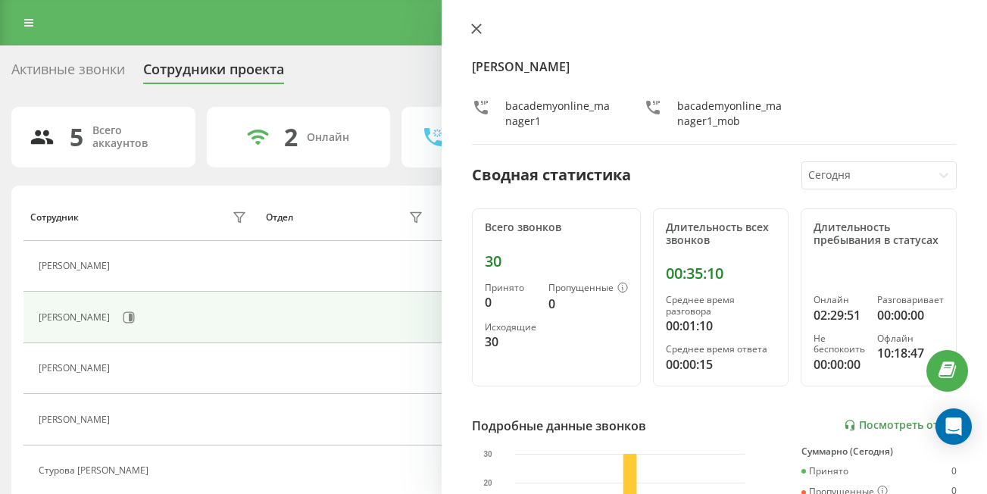
click at [478, 24] on icon at bounding box center [476, 28] width 11 height 11
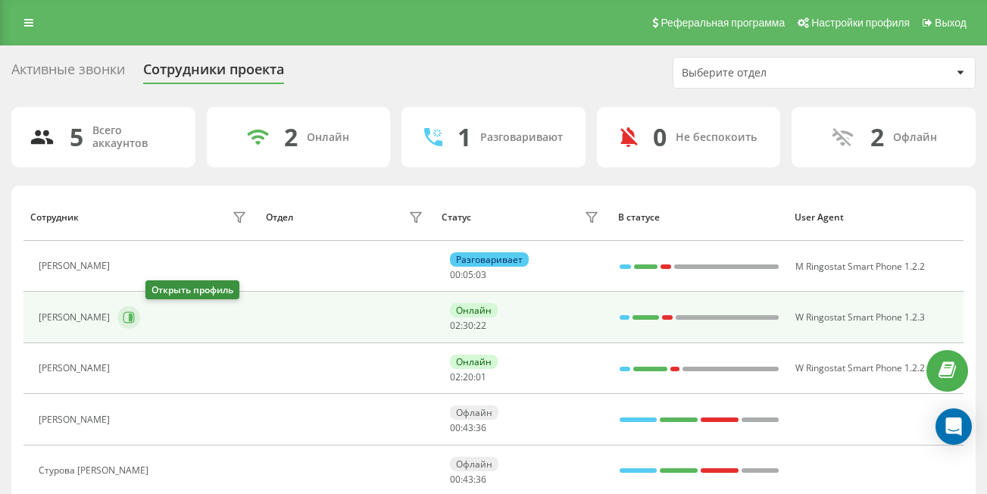
click at [135, 316] on icon at bounding box center [129, 317] width 12 height 12
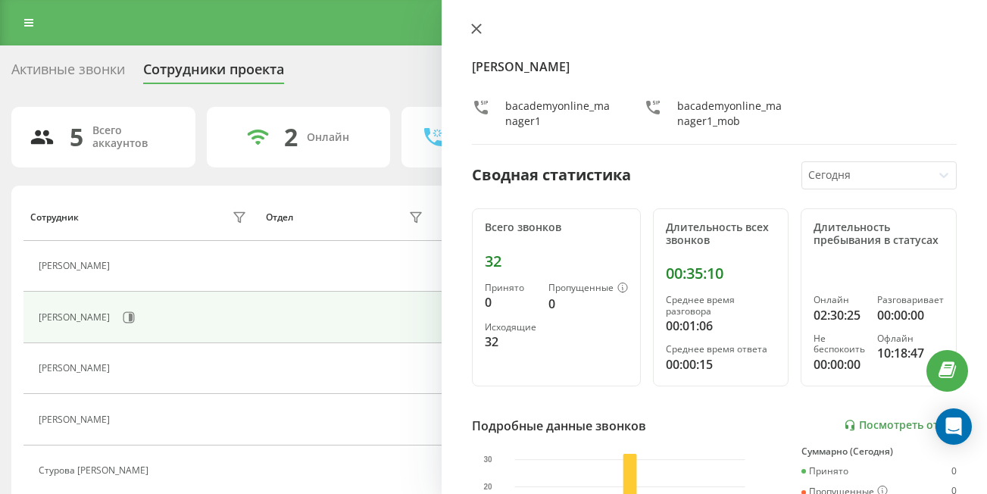
click at [478, 33] on icon at bounding box center [476, 28] width 11 height 11
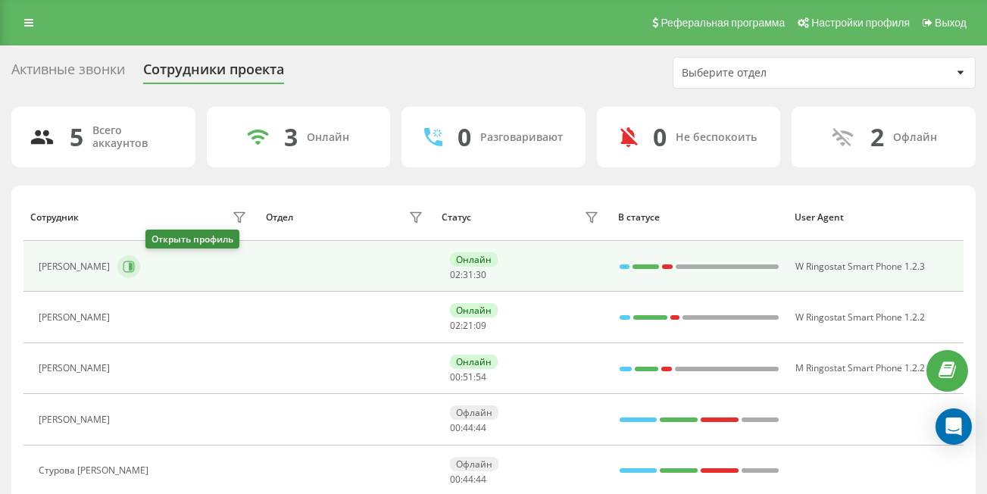
click at [135, 269] on icon at bounding box center [129, 267] width 12 height 12
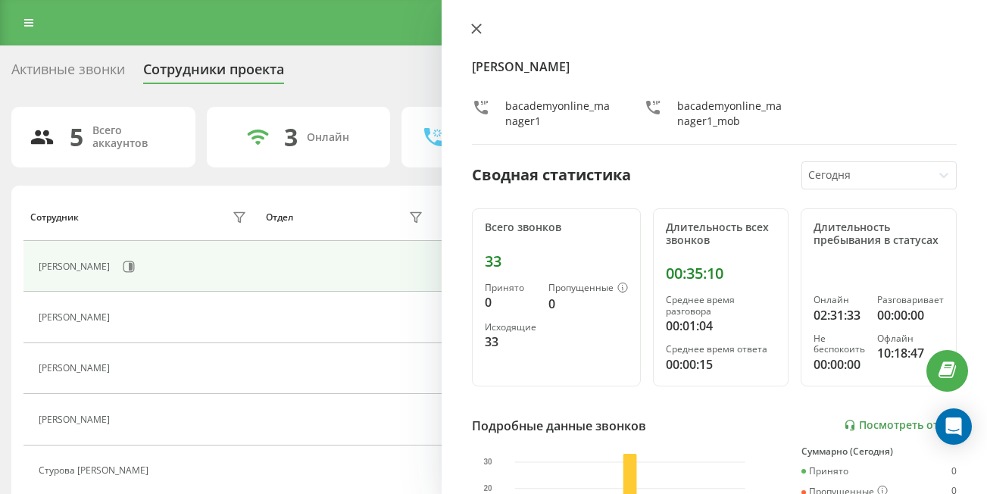
click at [479, 31] on icon at bounding box center [476, 28] width 9 height 9
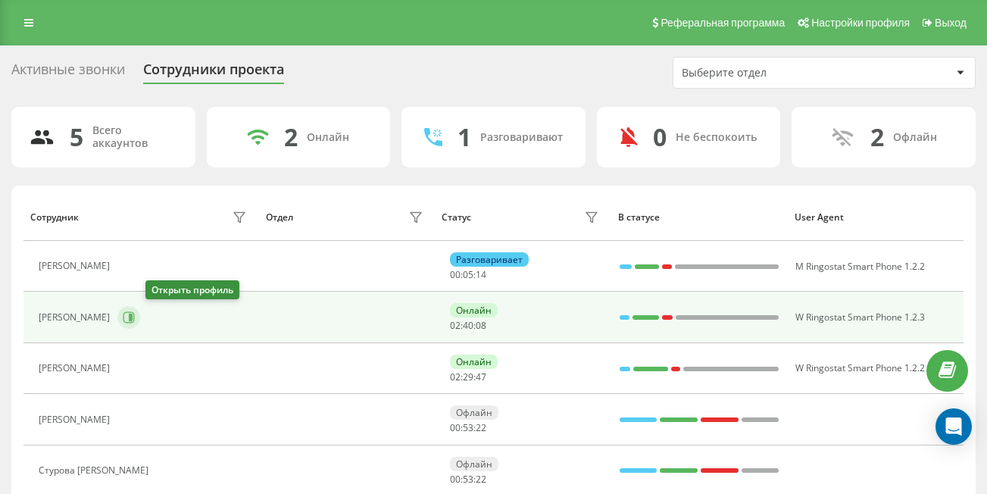
click at [135, 315] on icon at bounding box center [128, 317] width 11 height 11
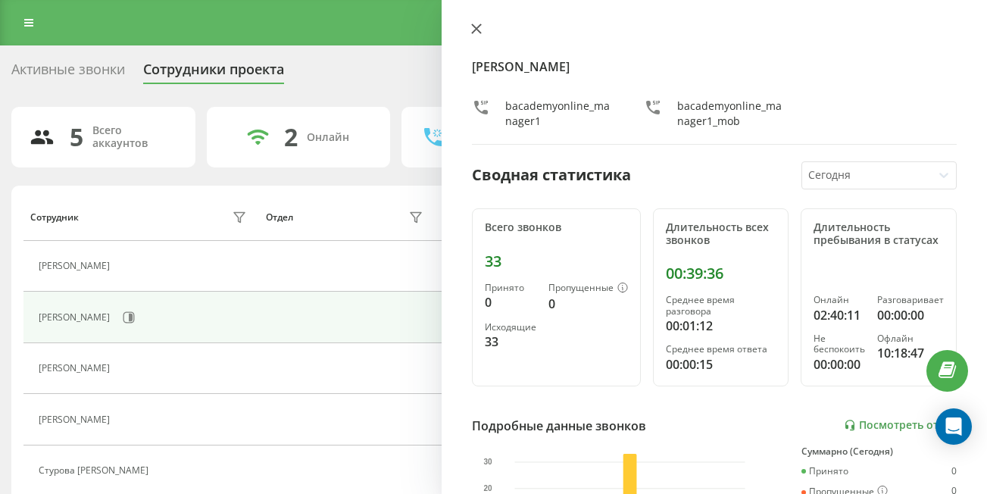
click at [473, 24] on icon at bounding box center [476, 28] width 9 height 9
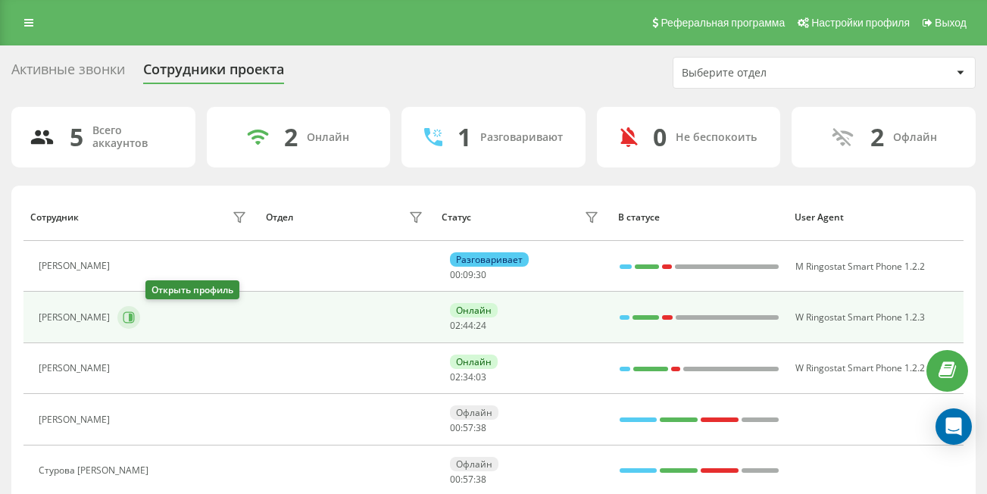
click at [140, 310] on button at bounding box center [128, 317] width 23 height 23
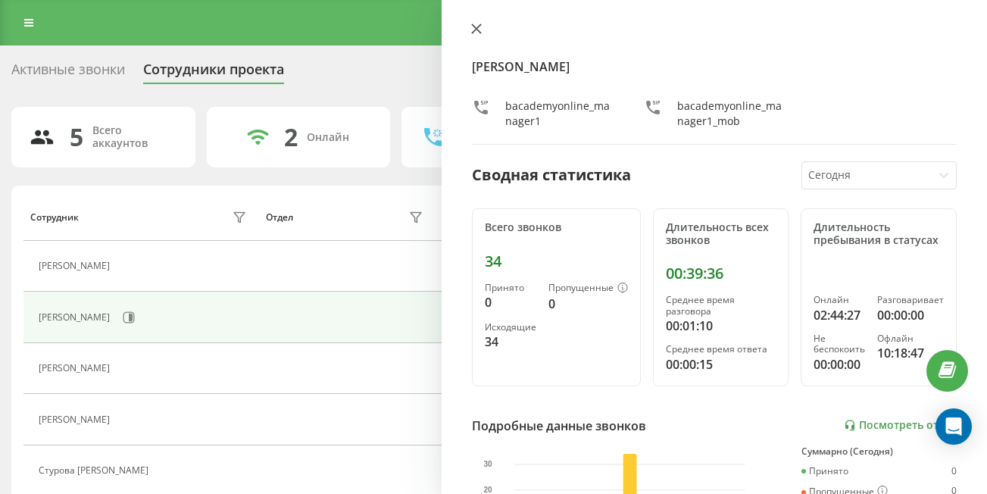
click at [478, 34] on button at bounding box center [476, 30] width 20 height 14
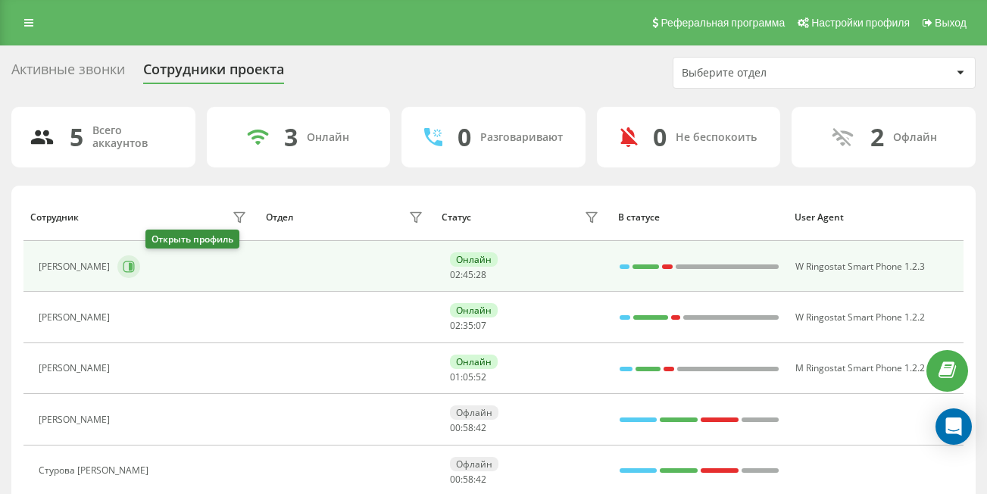
click at [135, 265] on icon at bounding box center [129, 267] width 12 height 12
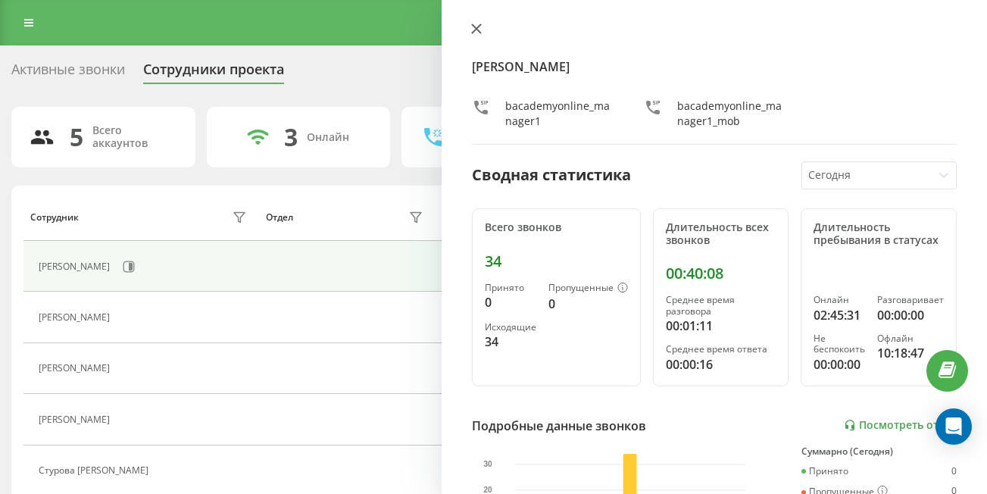
click at [477, 27] on icon at bounding box center [476, 28] width 11 height 11
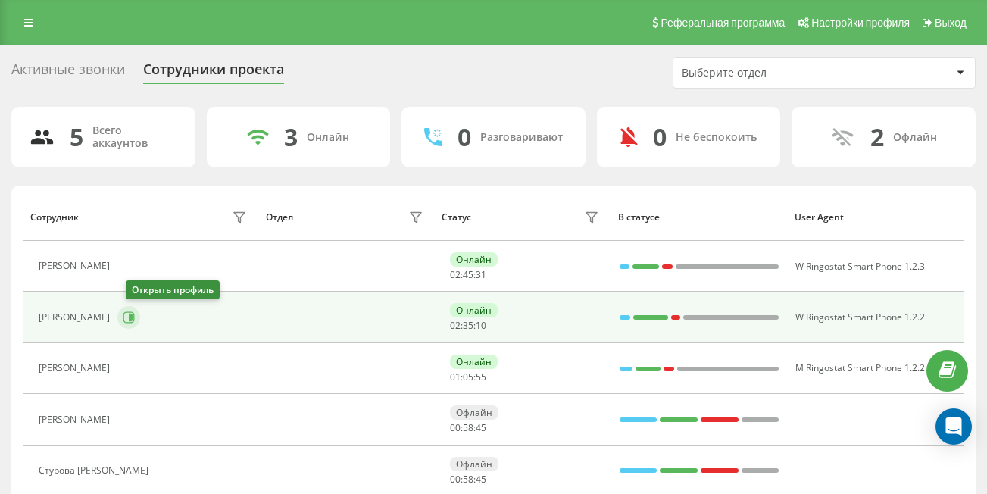
click at [135, 311] on icon at bounding box center [129, 317] width 12 height 12
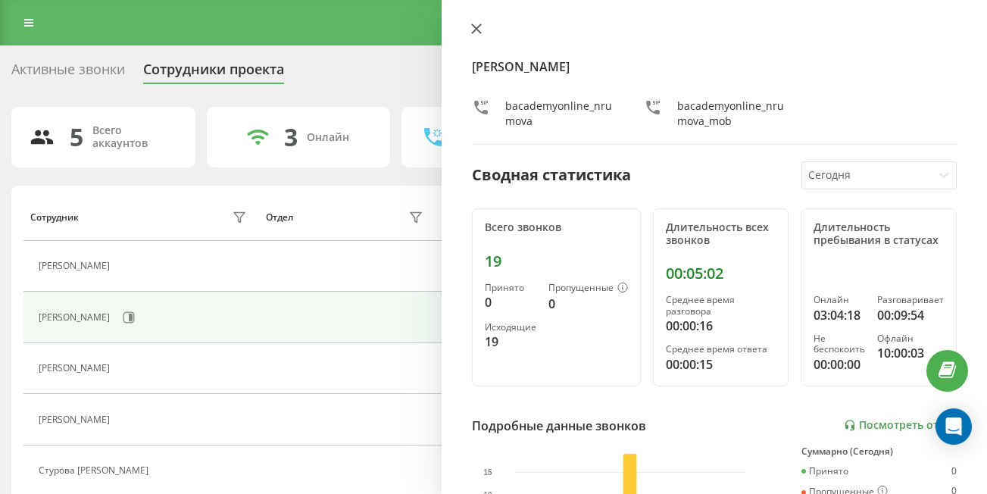
click at [472, 30] on icon at bounding box center [476, 28] width 11 height 11
